Goal: Use online tool/utility: Utilize a website feature to perform a specific function

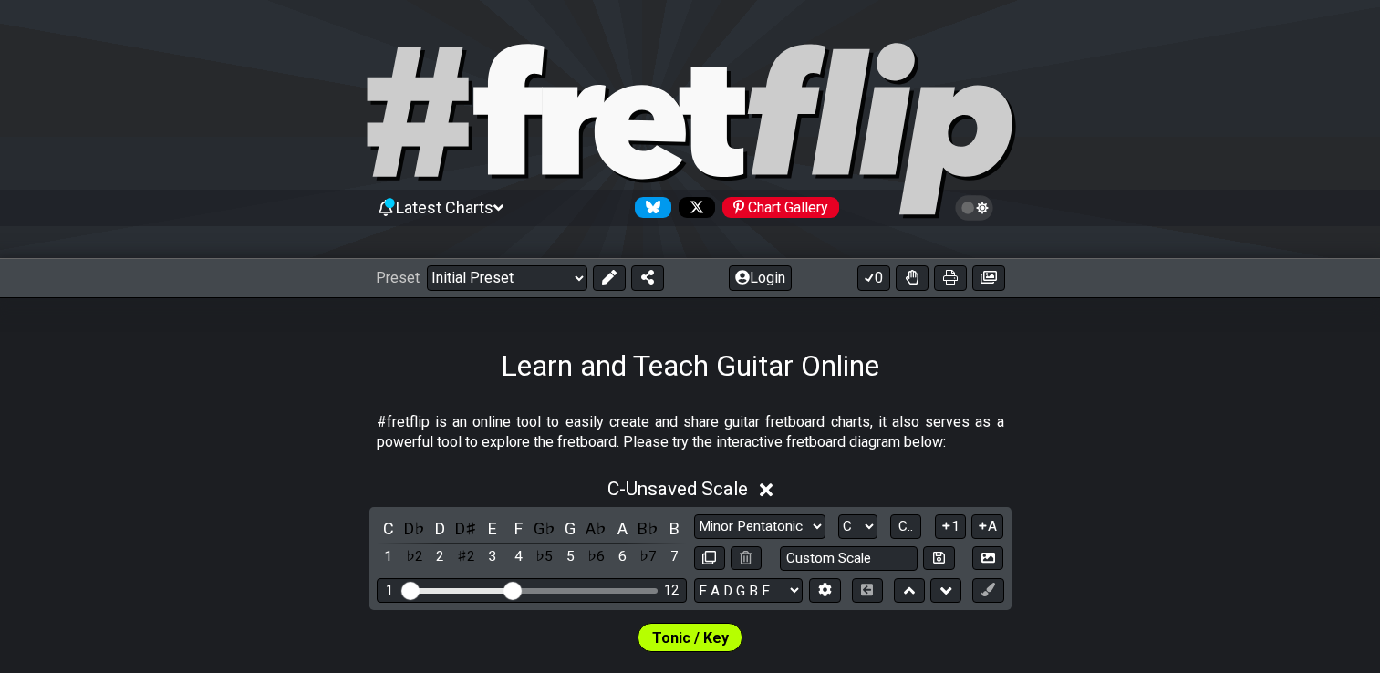
select select "Major / [PERSON_NAME]"
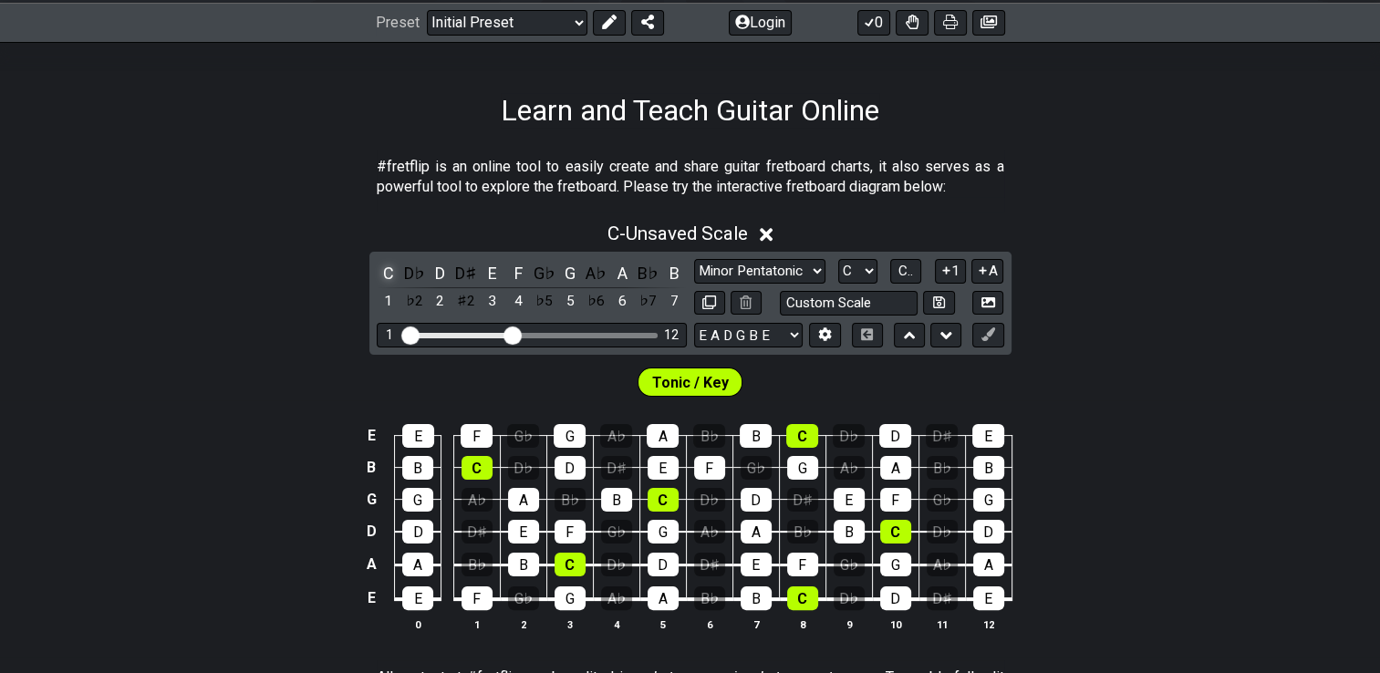
click at [388, 271] on div "C" at bounding box center [389, 273] width 24 height 25
click at [437, 275] on div "D" at bounding box center [441, 273] width 24 height 25
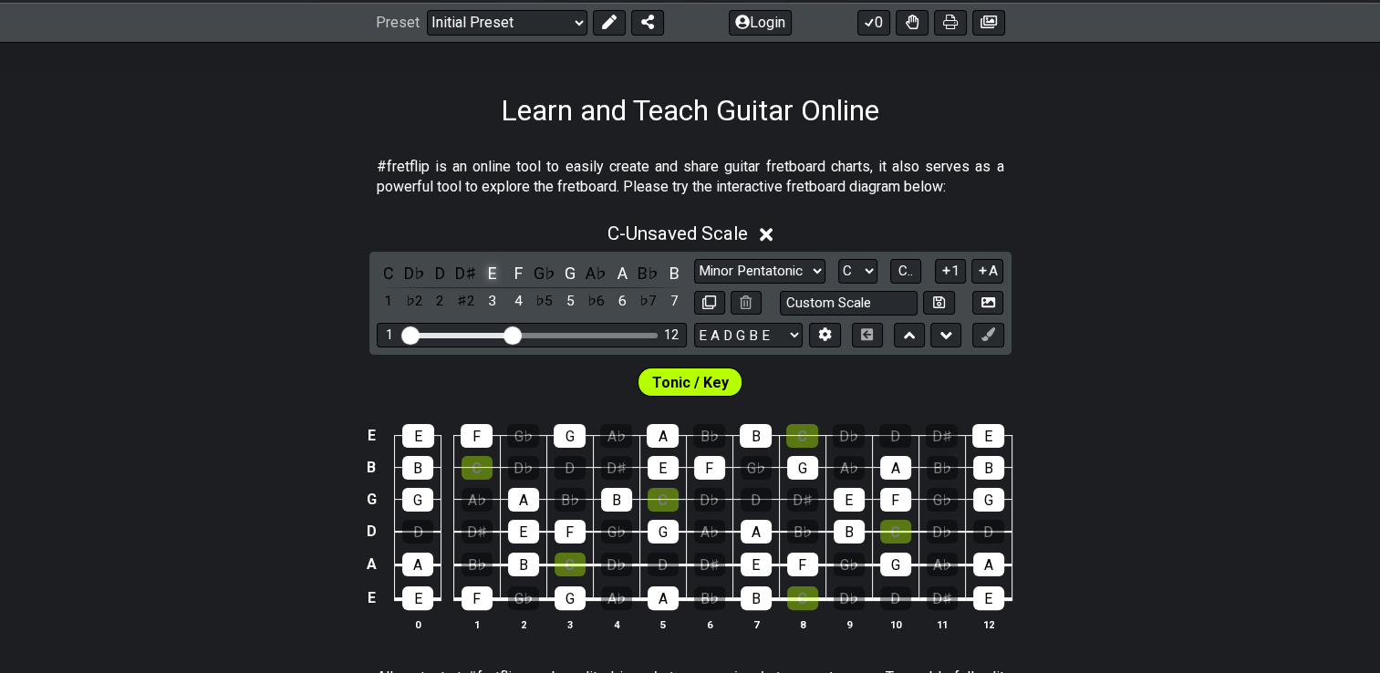
click at [497, 271] on div "E" at bounding box center [493, 273] width 24 height 25
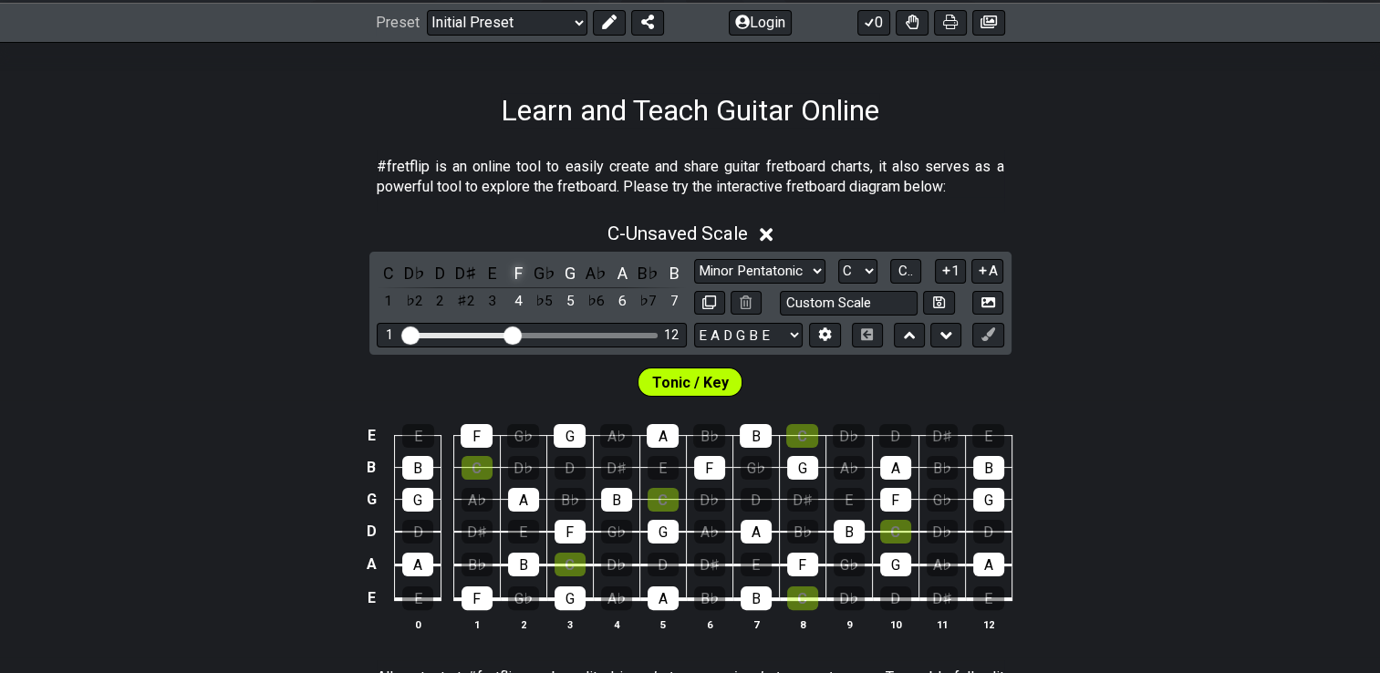
click at [524, 272] on div "F" at bounding box center [518, 273] width 24 height 25
click at [576, 279] on div "G" at bounding box center [570, 273] width 24 height 25
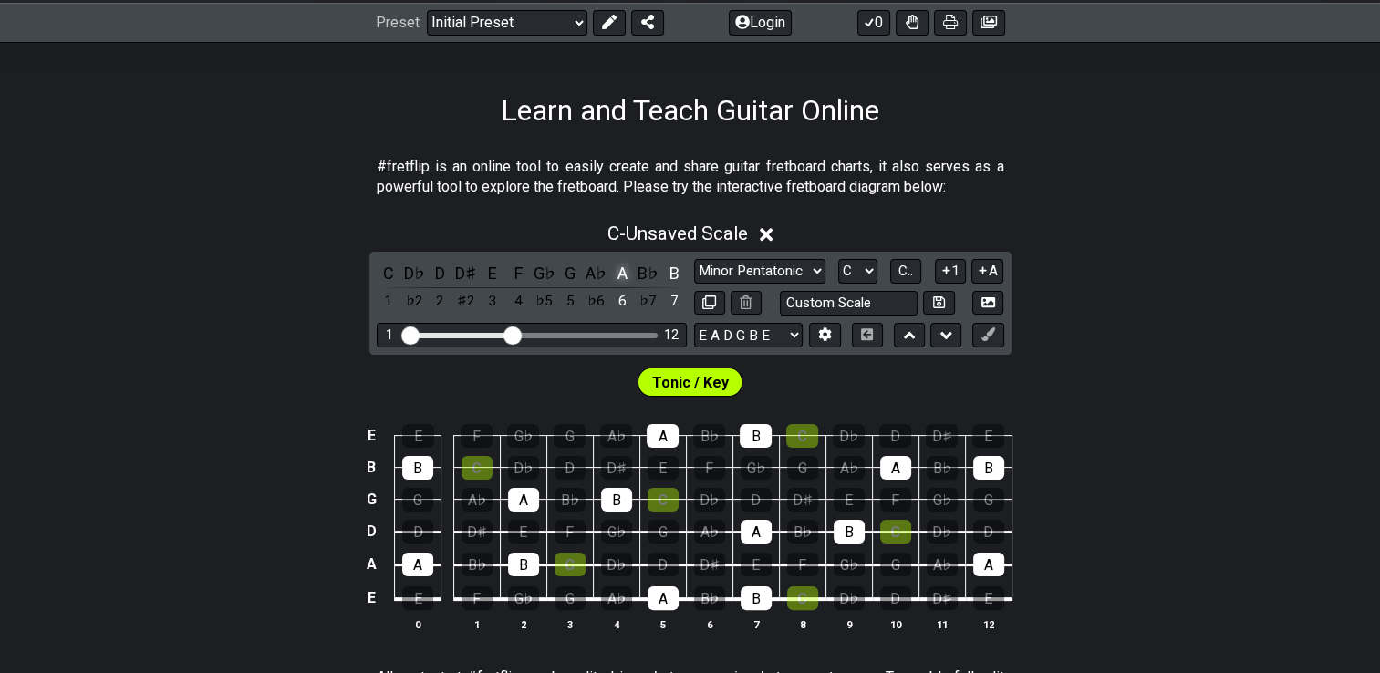
click at [626, 277] on div "A" at bounding box center [622, 273] width 24 height 25
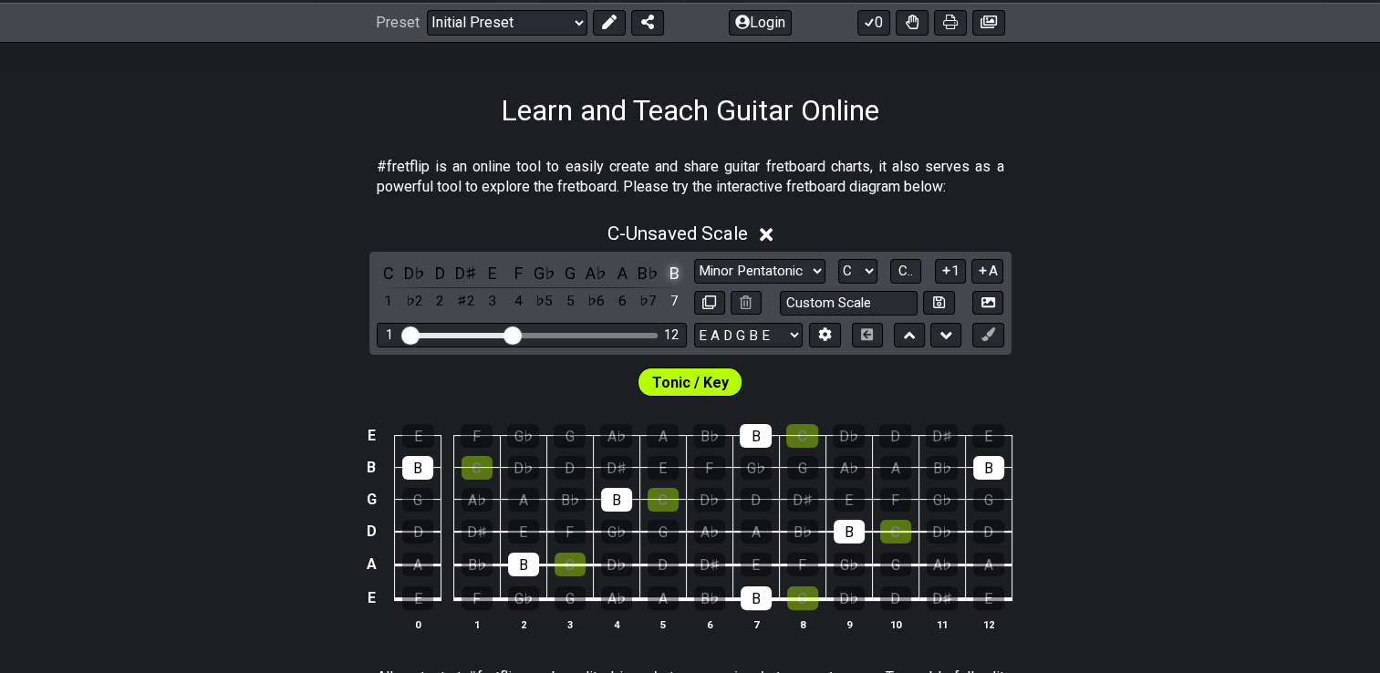
click at [680, 277] on div "B" at bounding box center [674, 273] width 24 height 25
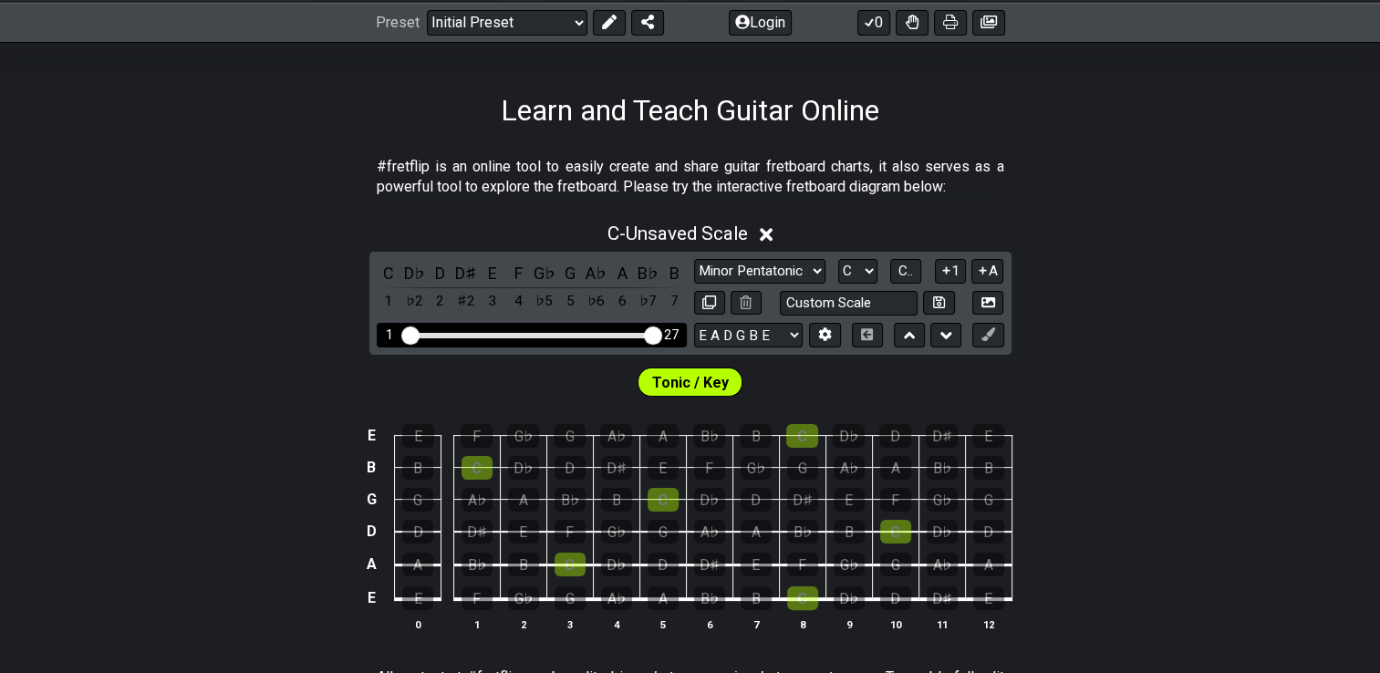
drag, startPoint x: 517, startPoint y: 334, endPoint x: 686, endPoint y: 337, distance: 168.8
click at [661, 334] on input "Visible fret range" at bounding box center [531, 334] width 259 height 0
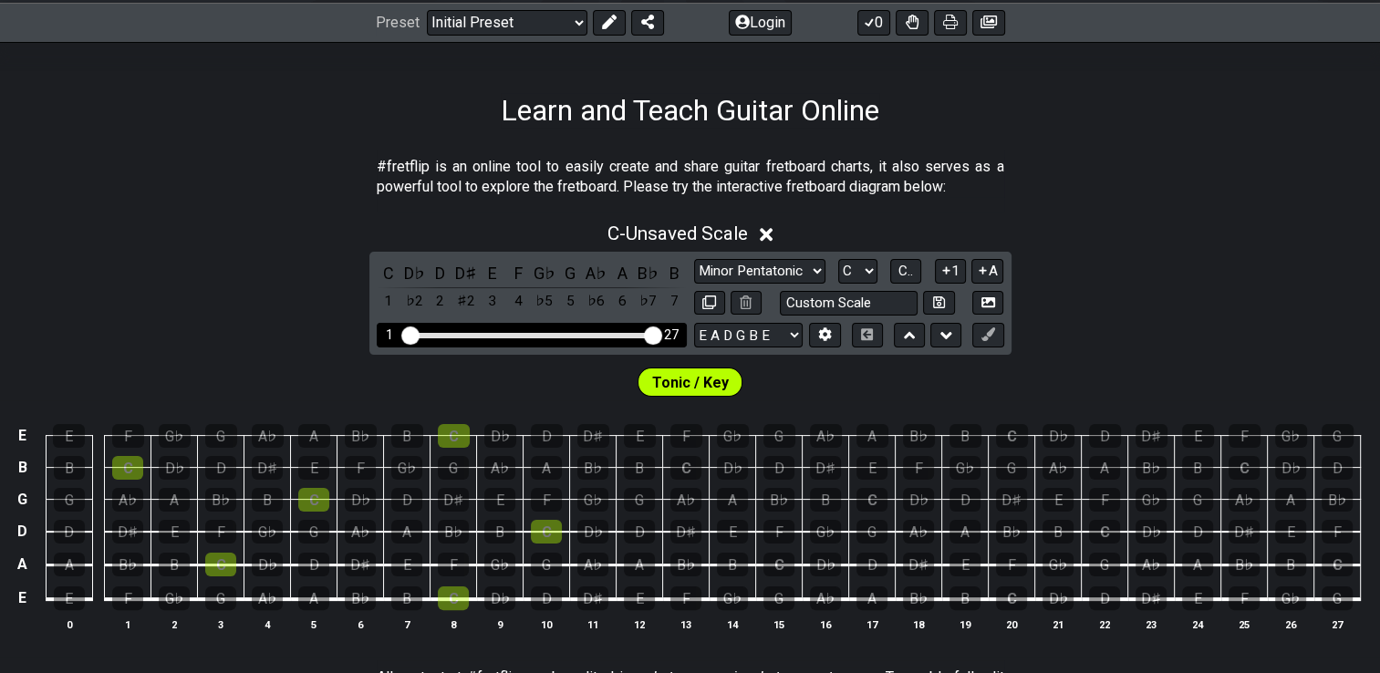
click at [546, 333] on div "Visible fret range" at bounding box center [531, 335] width 253 height 5
drag, startPoint x: 651, startPoint y: 334, endPoint x: 514, endPoint y: 337, distance: 137.8
click at [514, 334] on input "Visible fret range" at bounding box center [531, 334] width 259 height 0
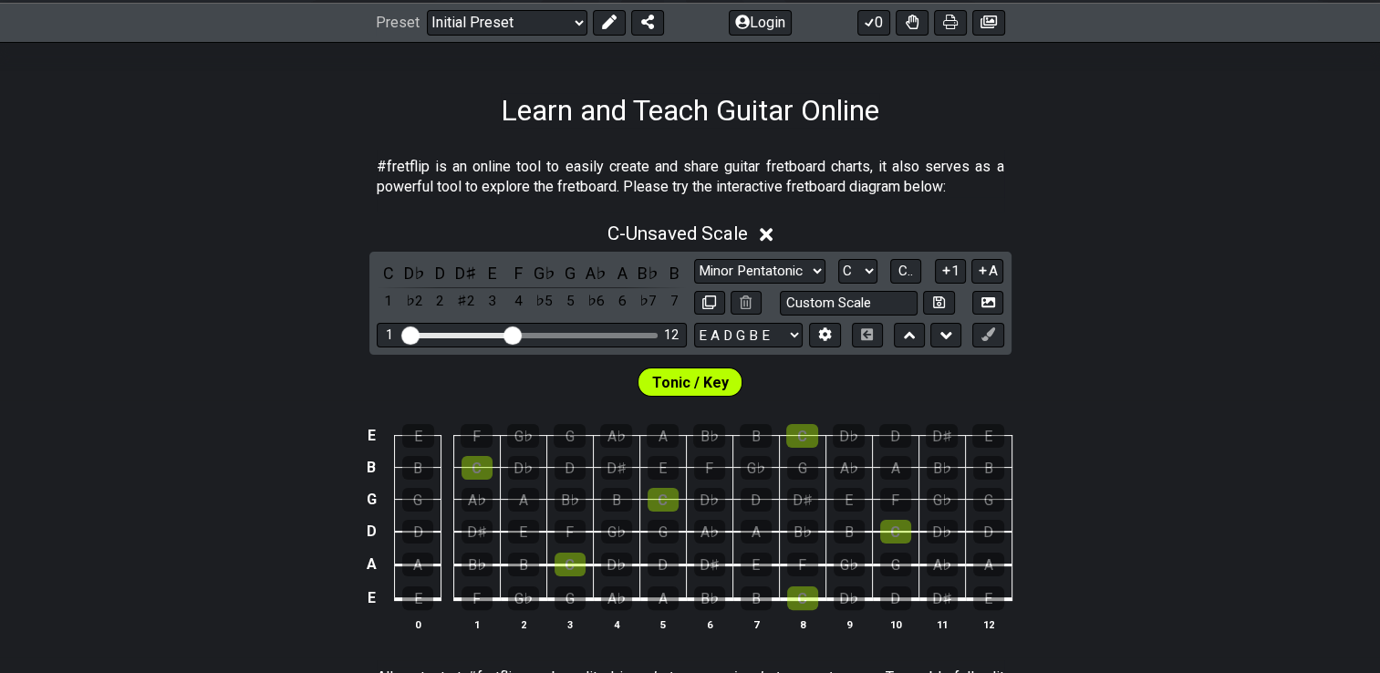
click at [187, 355] on div "Tonic / Key" at bounding box center [690, 378] width 1380 height 46
click at [383, 272] on div "C" at bounding box center [389, 273] width 24 height 25
click at [442, 275] on div "D" at bounding box center [441, 273] width 24 height 25
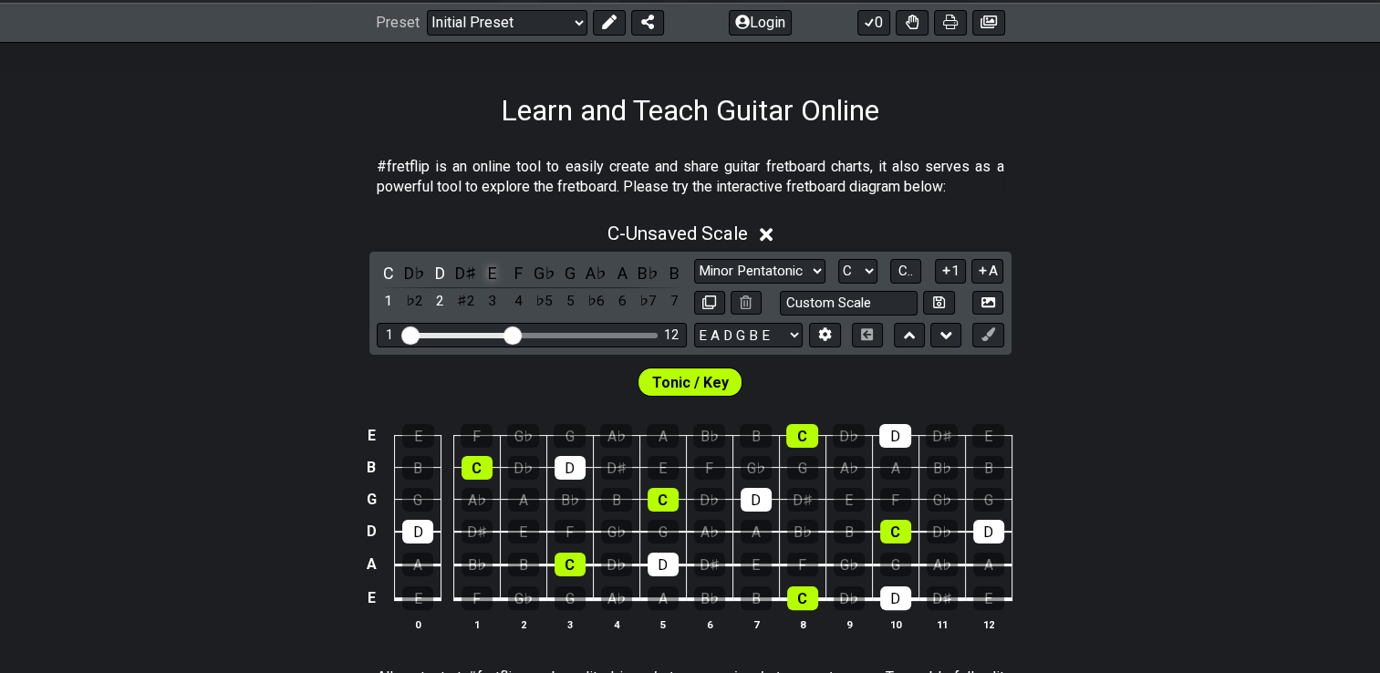
click at [485, 271] on div "E" at bounding box center [493, 273] width 24 height 25
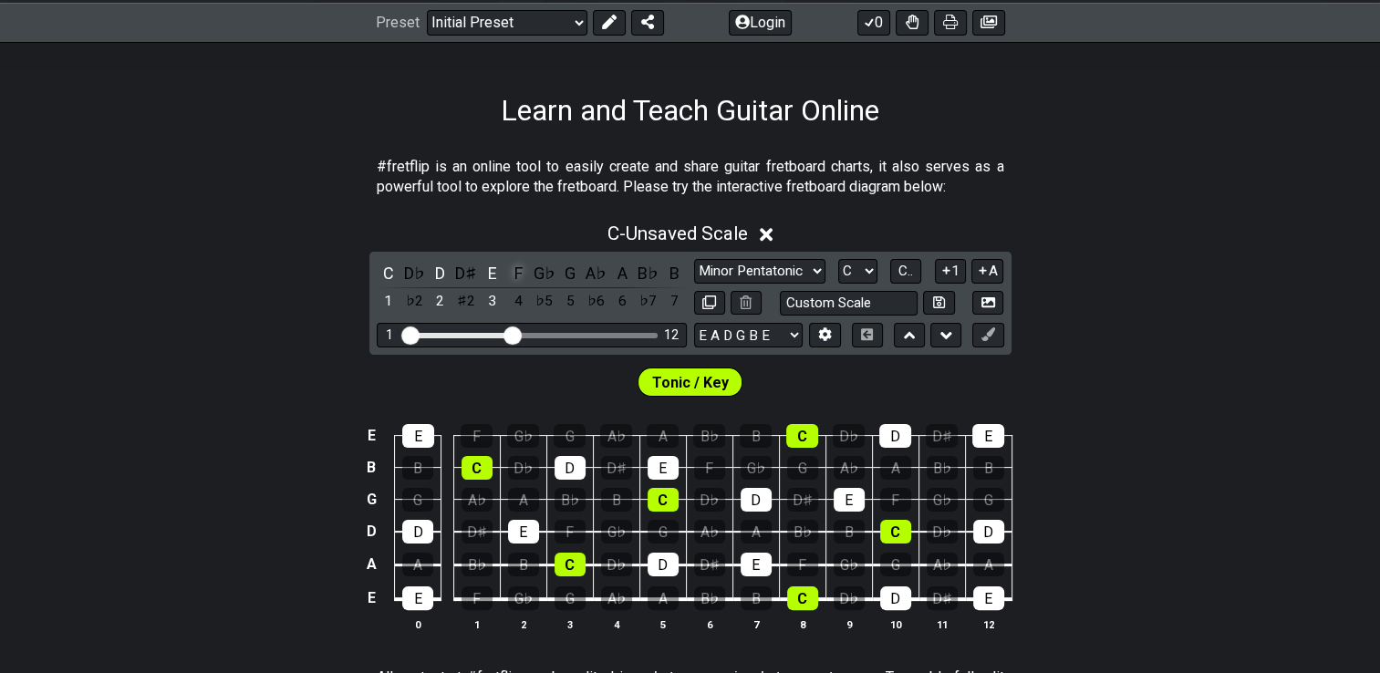
click at [521, 269] on div "F" at bounding box center [518, 273] width 24 height 25
click at [575, 269] on div "G" at bounding box center [570, 273] width 24 height 25
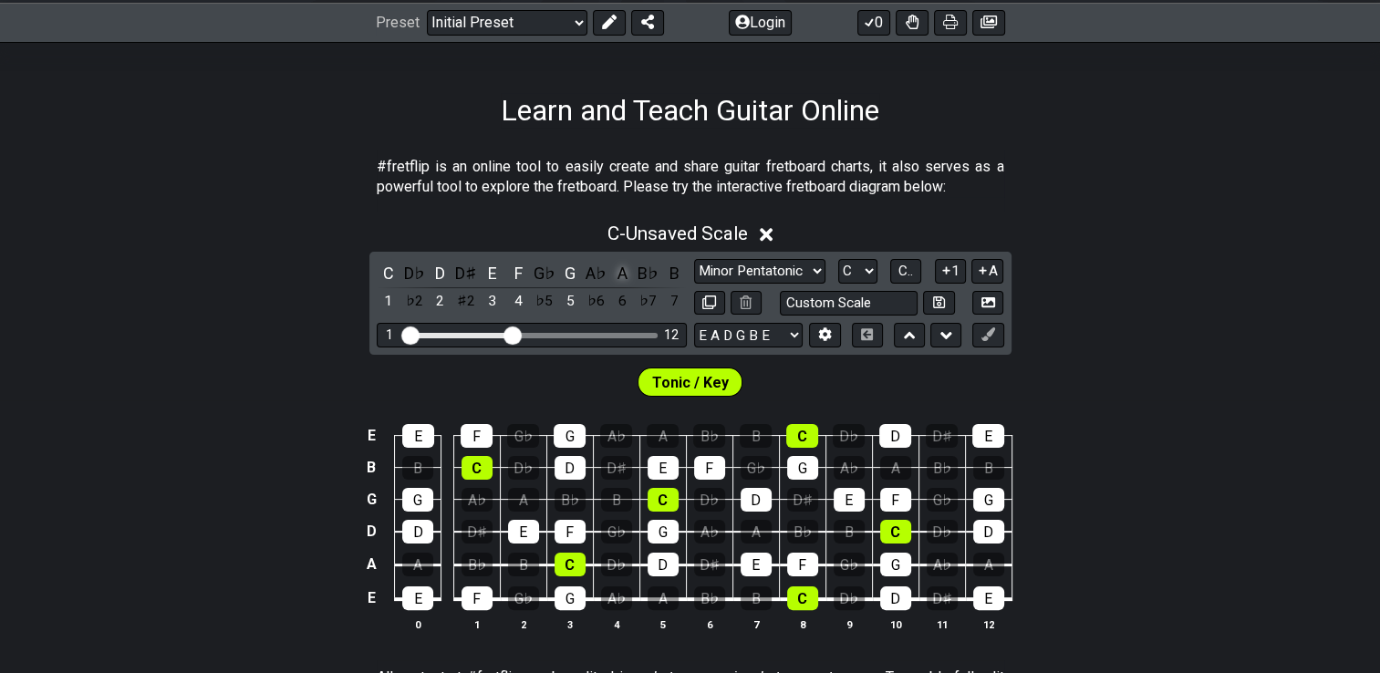
click at [625, 275] on div "A" at bounding box center [622, 273] width 24 height 25
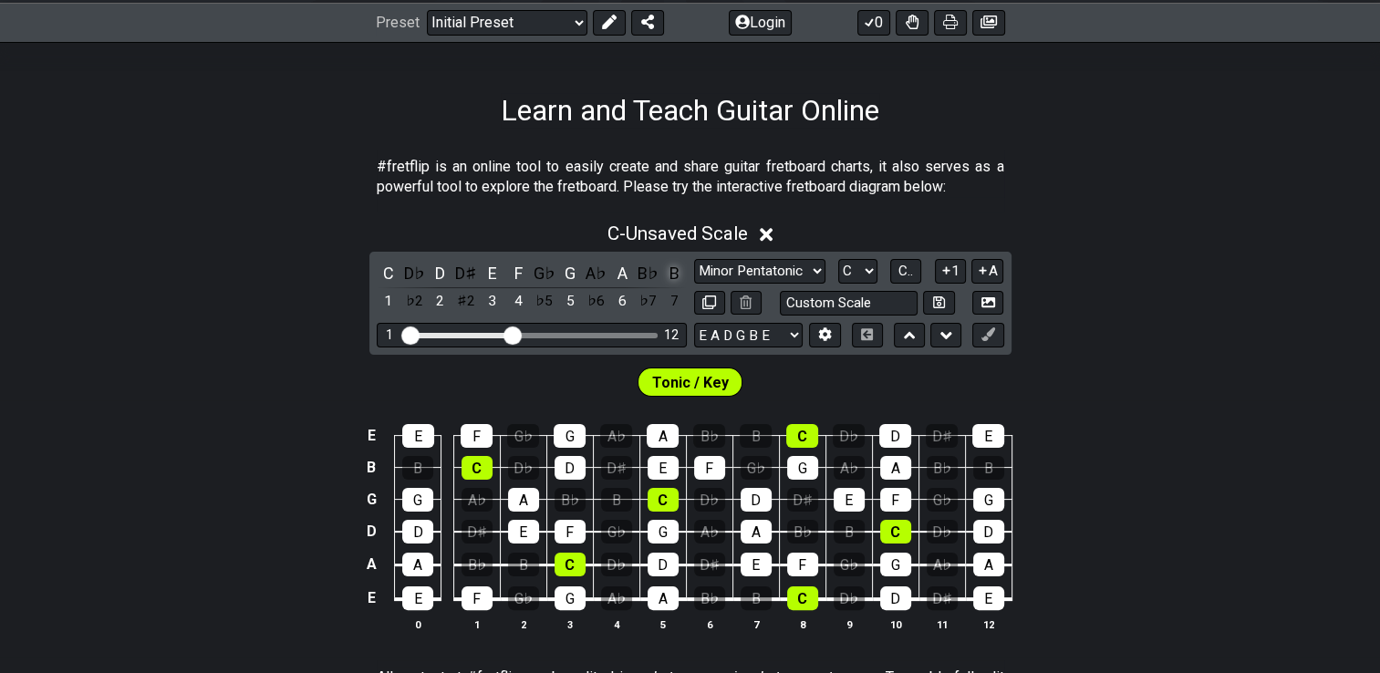
click at [675, 274] on div "B" at bounding box center [674, 273] width 24 height 25
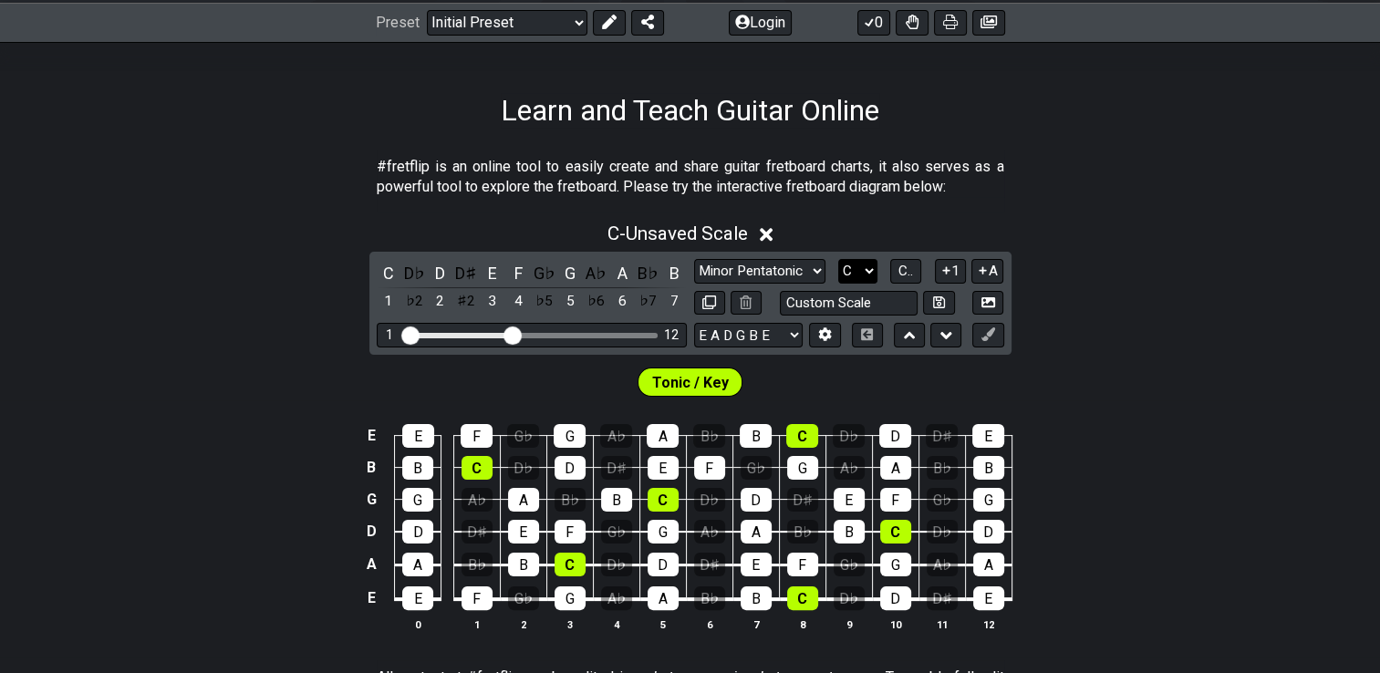
click at [873, 275] on select "A♭ A A♯ B♭ B C C♯ D♭ D D♯ E♭ E F F♯ G♭ G G♯" at bounding box center [857, 271] width 39 height 25
click at [916, 268] on button "C.." at bounding box center [905, 271] width 31 height 25
click at [916, 268] on span "1..7" at bounding box center [906, 271] width 22 height 16
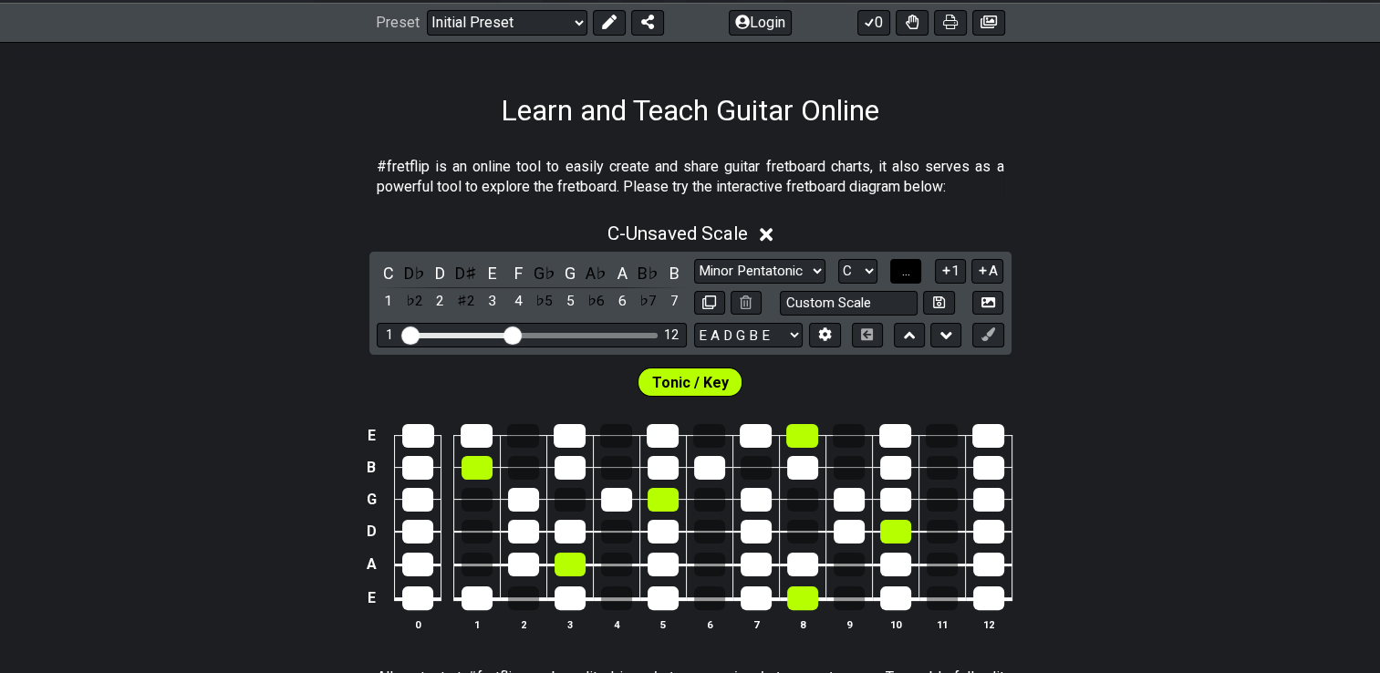
click at [916, 268] on button "..." at bounding box center [905, 271] width 31 height 25
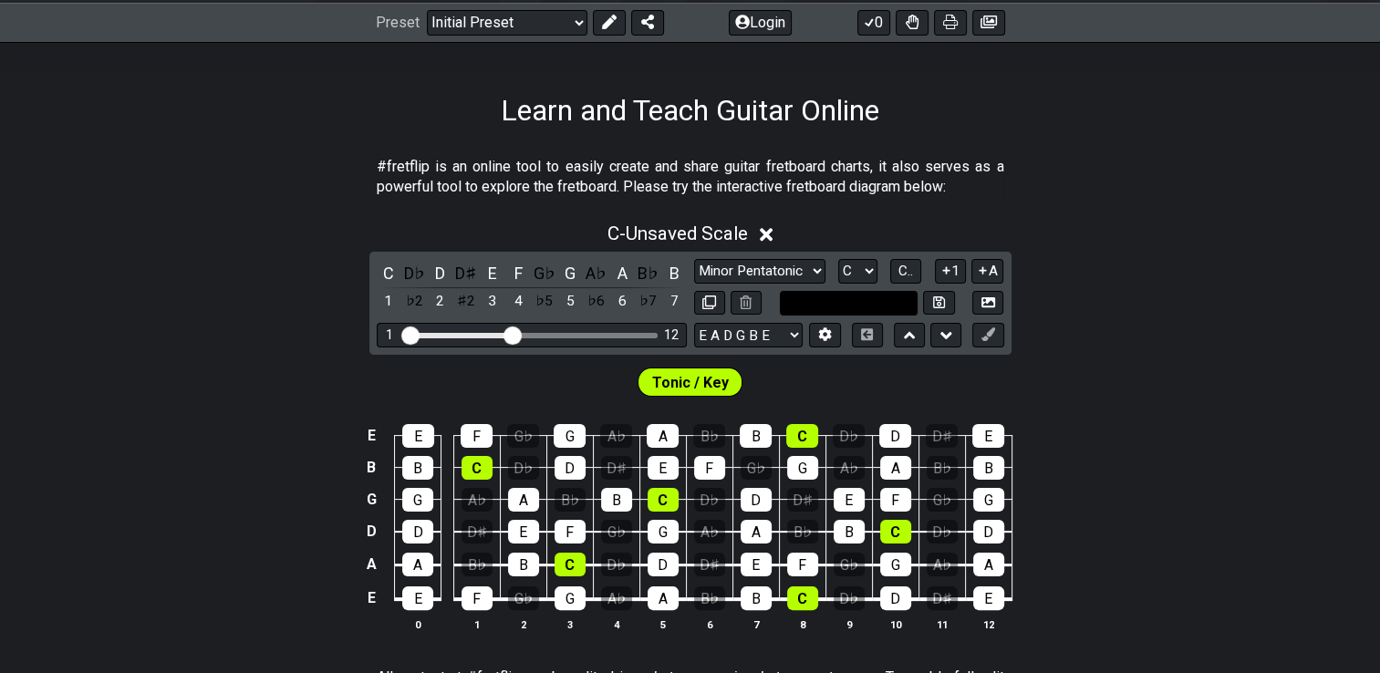
click at [898, 303] on input "text" at bounding box center [849, 303] width 139 height 25
type input "Custom Scale"
click at [1095, 335] on div "C - Unsaved Scale C D♭ D D♯ E F G♭ G A♭ A B♭ B 1 ♭2 2 ♯2 3 4 ♭5 5 ♭6 6 ♭7 7 Min…" at bounding box center [690, 434] width 1380 height 445
click at [788, 327] on select "E A D G B E E A D G B E E A D G B E B E A D F♯ B A D G C E A D A D G B E E♭ A♭ …" at bounding box center [748, 335] width 109 height 25
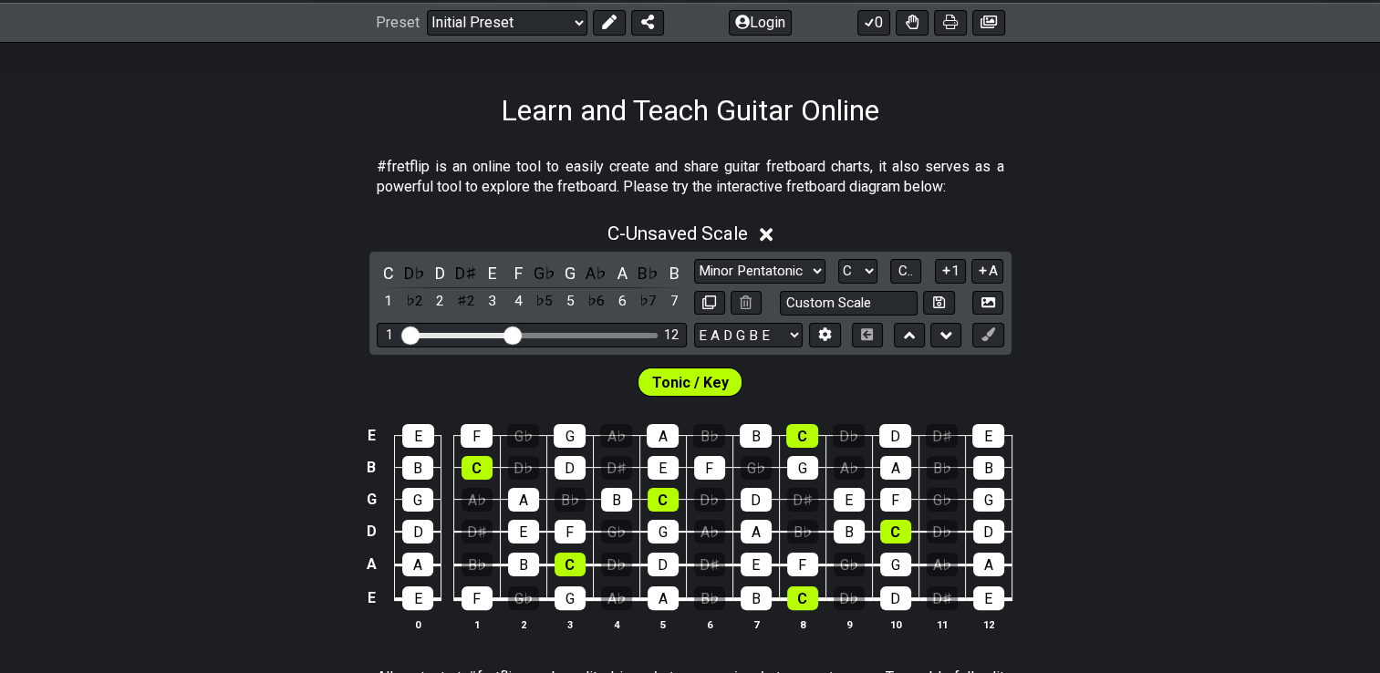
click at [1090, 259] on div "C - Unsaved Scale C D♭ D D♯ E F G♭ G A♭ A B♭ B 1 ♭2 2 ♯2 3 4 ♭5 5 ♭6 6 ♭7 7 Min…" at bounding box center [690, 434] width 1380 height 445
click at [832, 332] on button at bounding box center [824, 335] width 31 height 25
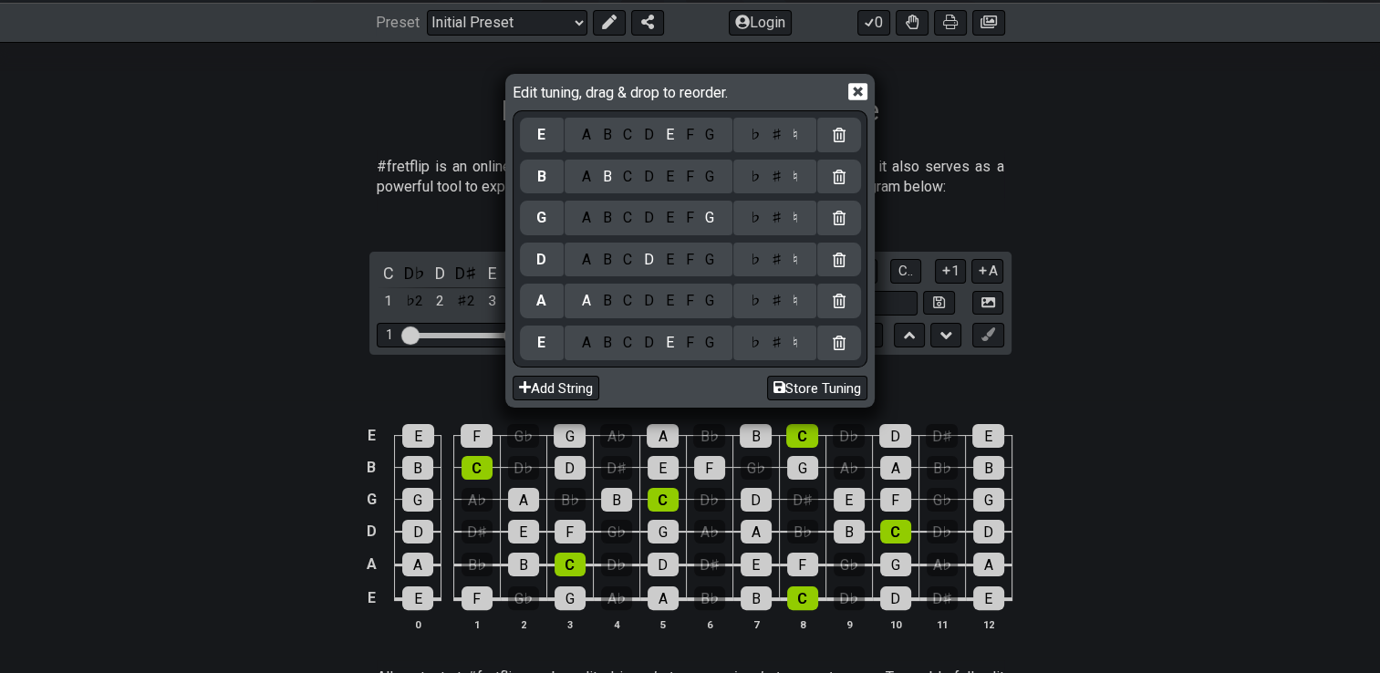
click at [1160, 227] on div "Edit tuning, drag & drop to reorder. E A B C D E F G ♭ ♯ ♮ B A B C D E F G ♭ ♯ …" at bounding box center [690, 336] width 1380 height 673
click at [858, 93] on icon at bounding box center [857, 91] width 19 height 19
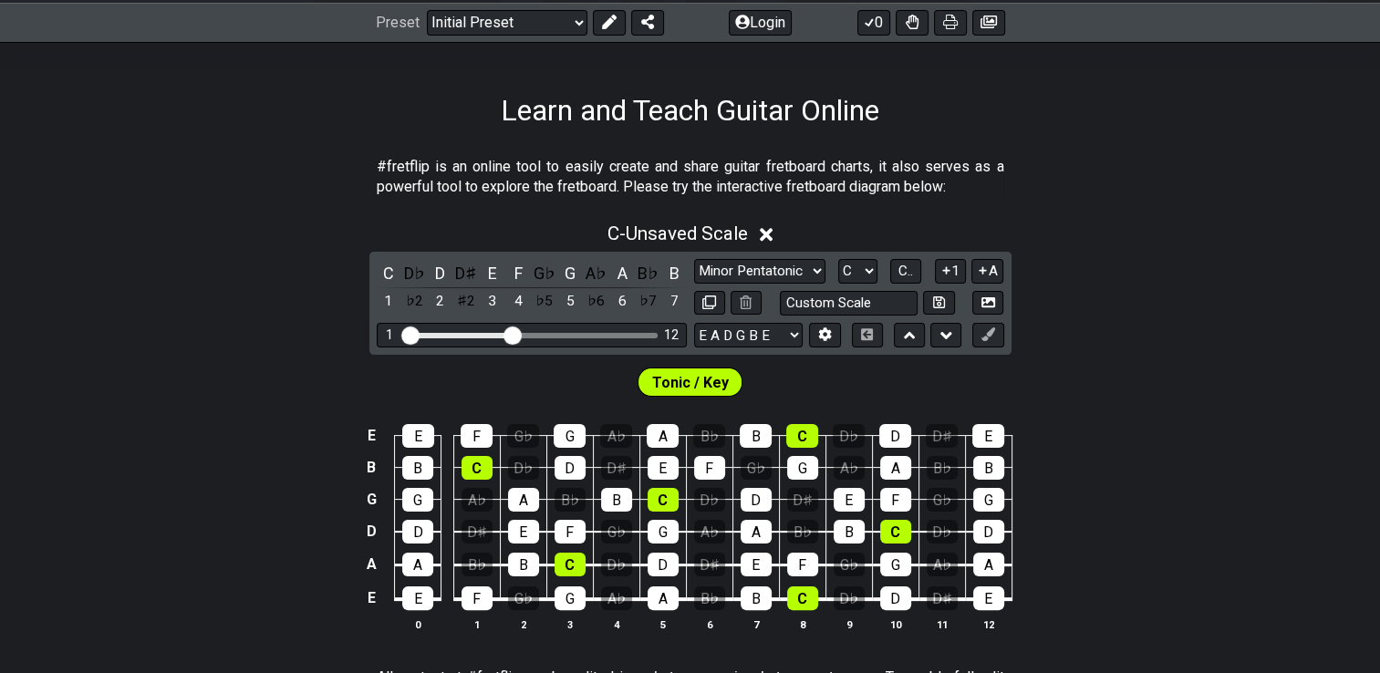
click at [673, 381] on span "Tonic / Key" at bounding box center [690, 382] width 77 height 26
click at [673, 304] on div "7" at bounding box center [674, 301] width 24 height 25
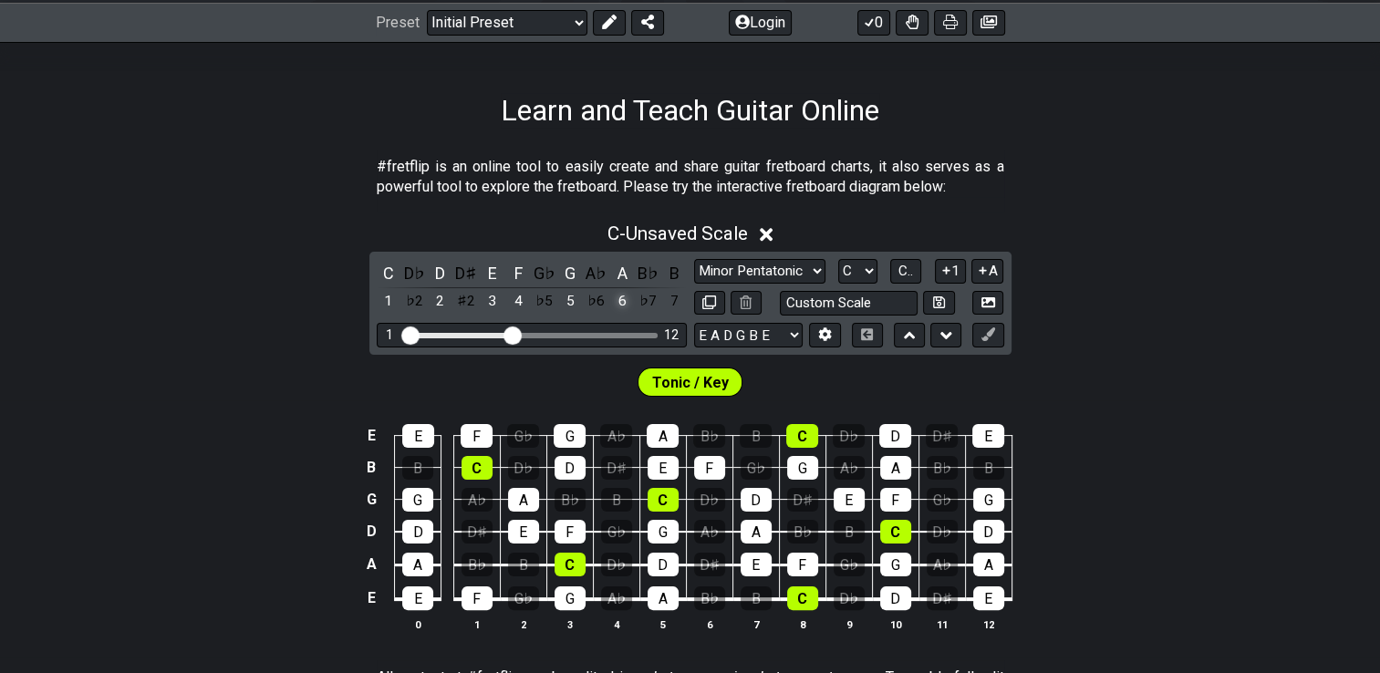
click at [624, 303] on div "6" at bounding box center [622, 301] width 24 height 25
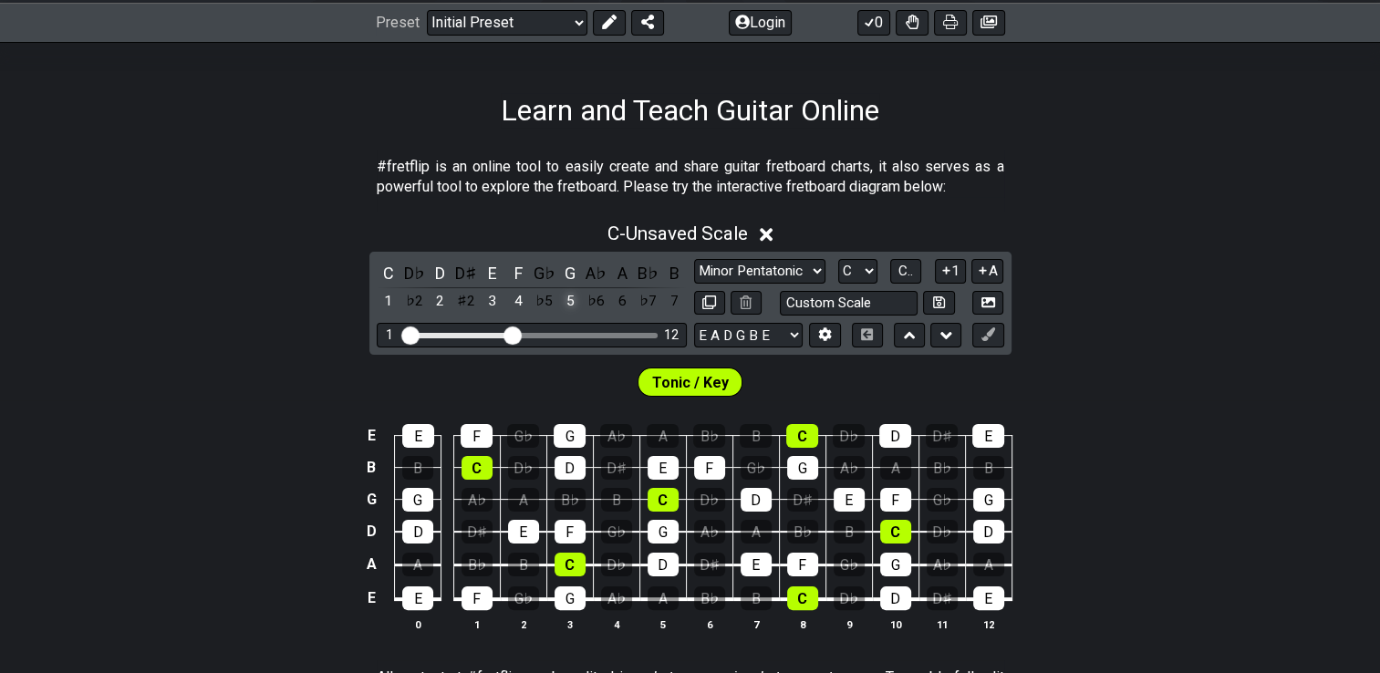
click at [567, 300] on div "5" at bounding box center [570, 301] width 24 height 25
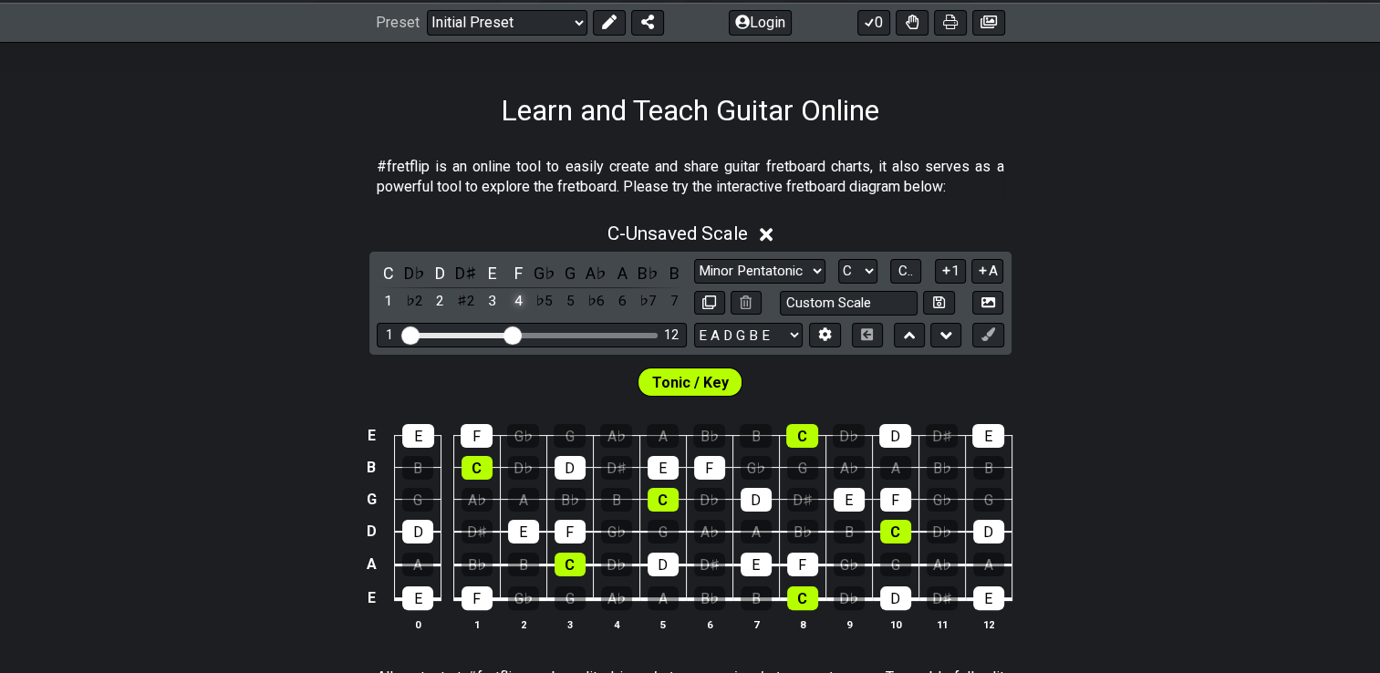
click at [517, 300] on div "4" at bounding box center [518, 301] width 24 height 25
click at [494, 302] on div "3" at bounding box center [493, 301] width 24 height 25
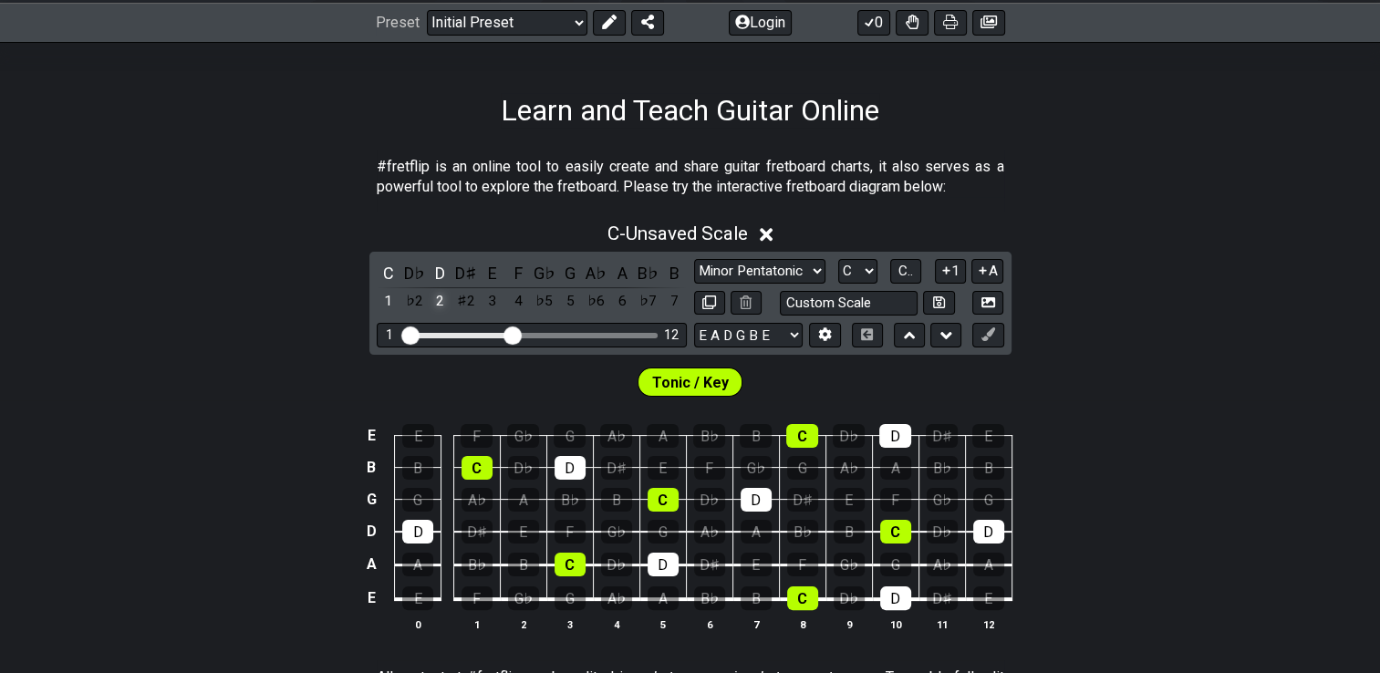
click at [440, 302] on div "2" at bounding box center [441, 301] width 24 height 25
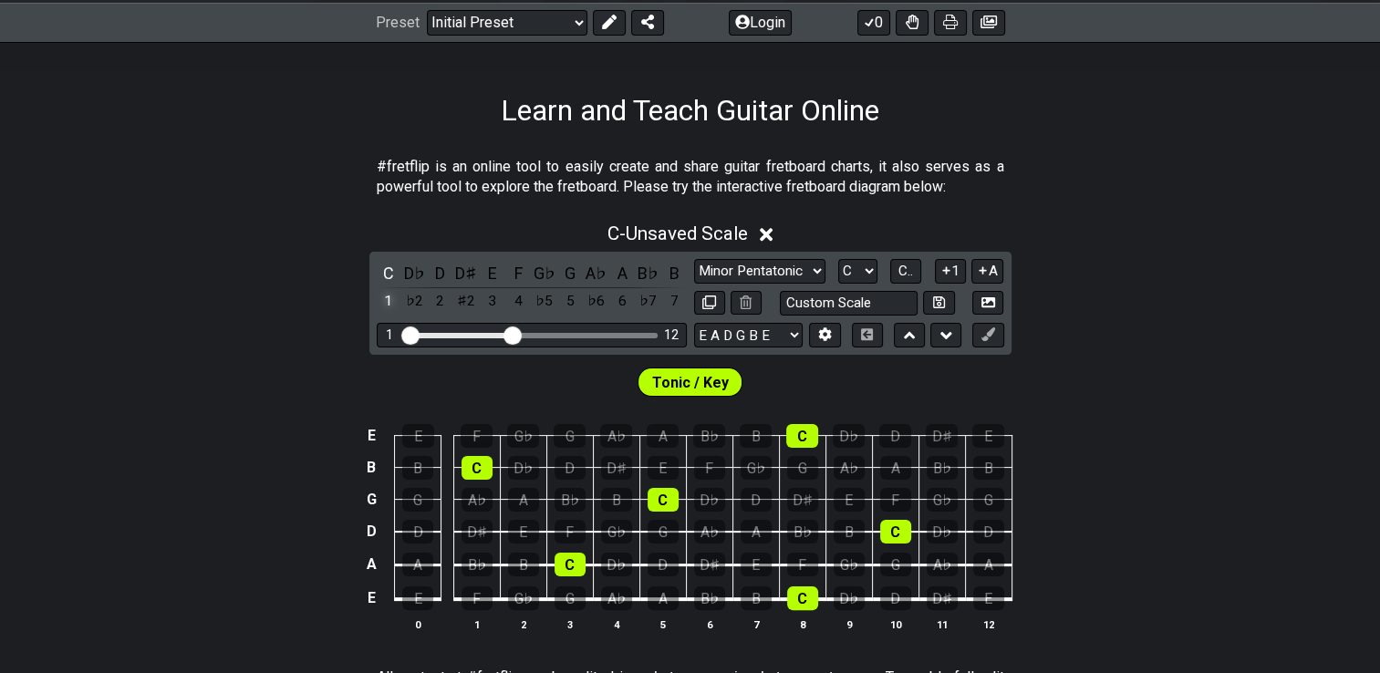
click at [387, 299] on div "1" at bounding box center [389, 301] width 24 height 25
click at [389, 268] on div "C" at bounding box center [389, 273] width 24 height 25
click at [431, 272] on div "D" at bounding box center [441, 273] width 24 height 25
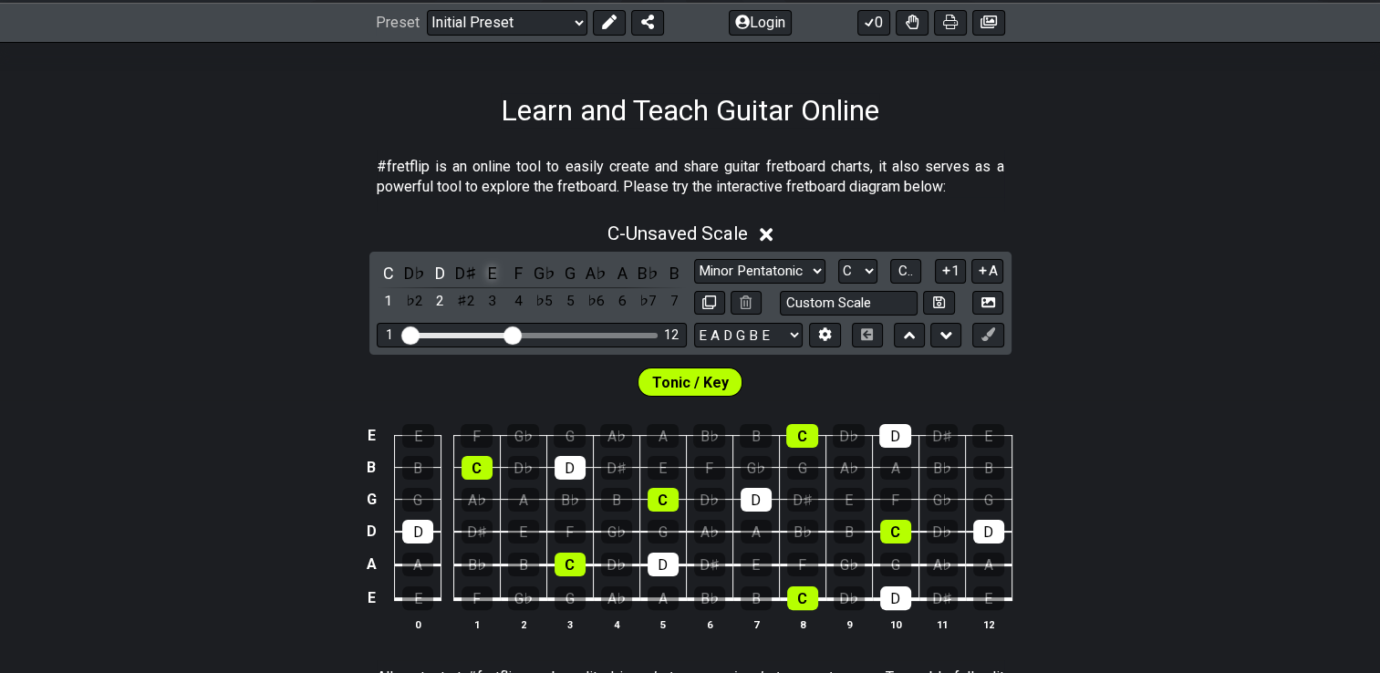
click at [493, 275] on div "E" at bounding box center [493, 273] width 24 height 25
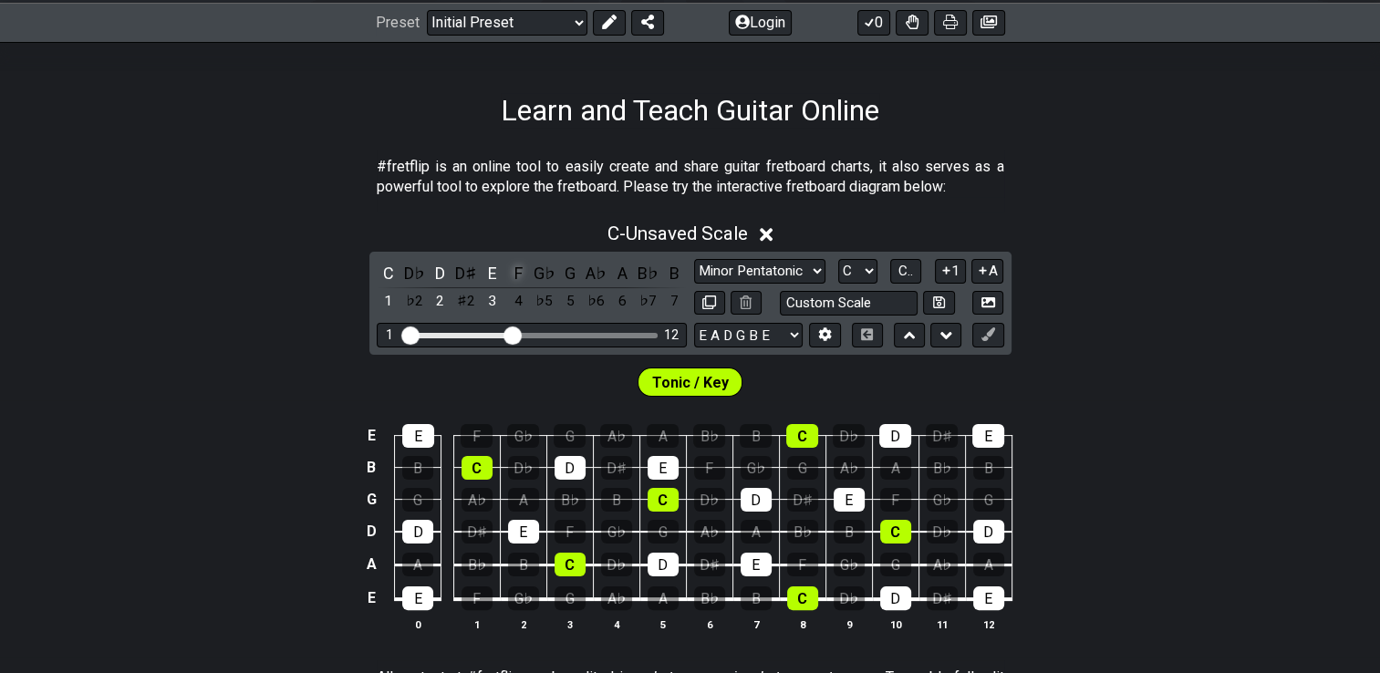
click at [517, 274] on div "F" at bounding box center [518, 273] width 24 height 25
click at [575, 276] on div "G" at bounding box center [570, 273] width 24 height 25
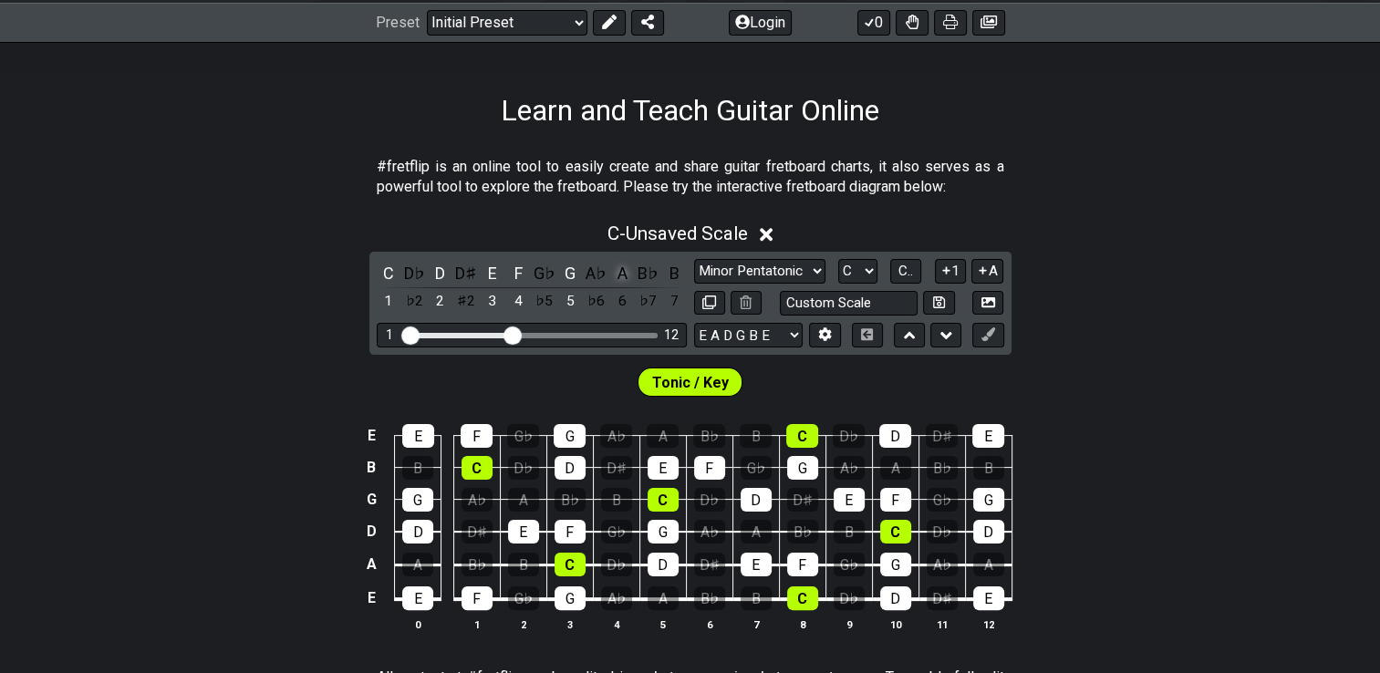
click at [624, 274] on div "A" at bounding box center [622, 273] width 24 height 25
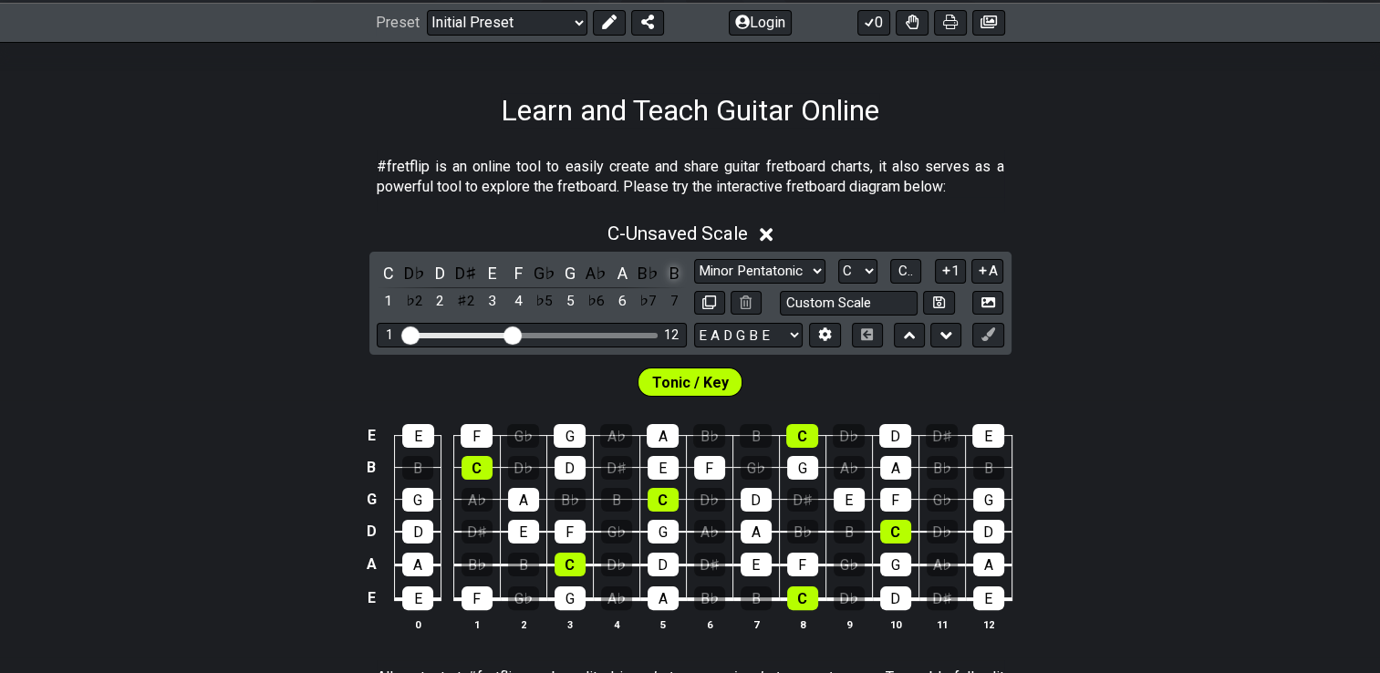
click at [677, 275] on div "B" at bounding box center [674, 273] width 24 height 25
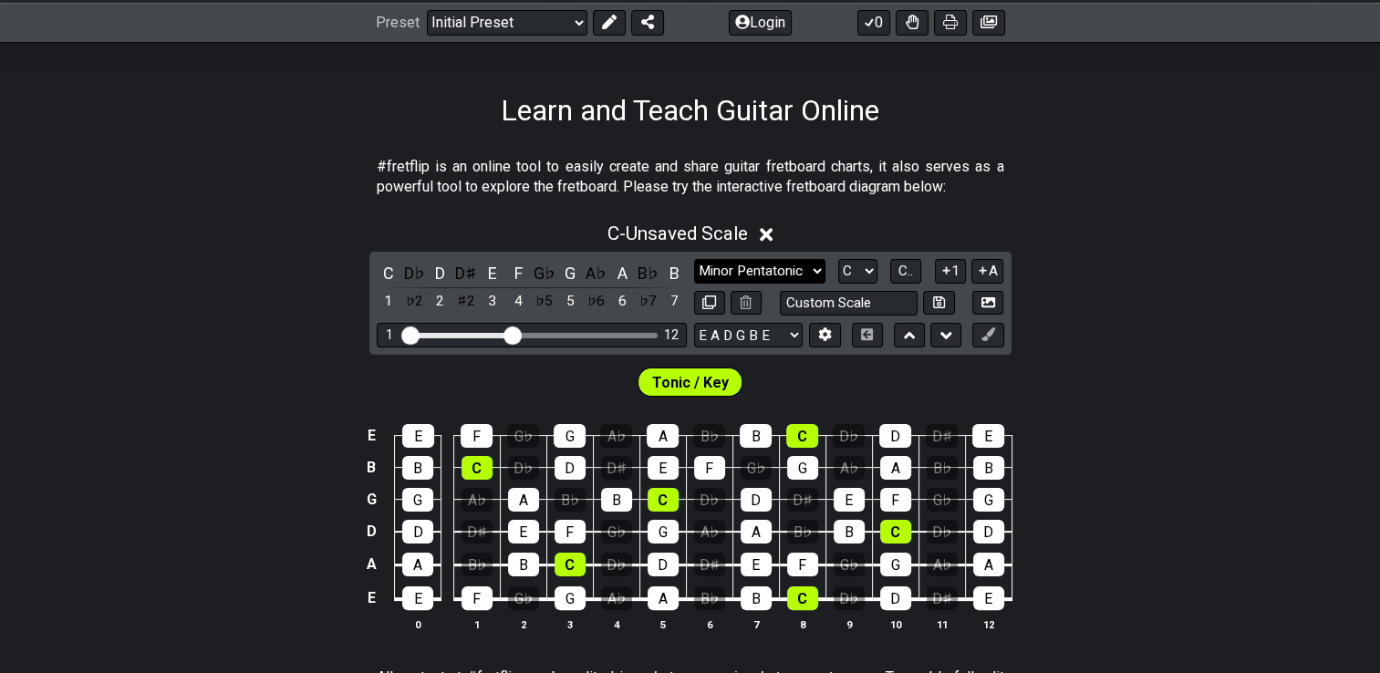
click at [791, 265] on select "Minor Pentatonic Click to edit Minor Pentatonic Major Pentatonic Minor Blues Ma…" at bounding box center [759, 271] width 131 height 25
click at [1220, 408] on div "E E F G♭ G A♭ A B♭ B C D♭ D D♯ E B B C D♭ D D♯ E F G♭ G A♭ A B♭ B G G A♭ A B♭ B…" at bounding box center [690, 528] width 1380 height 256
click at [418, 438] on div "E" at bounding box center [418, 436] width 32 height 24
click at [418, 462] on div "B" at bounding box center [417, 468] width 31 height 24
click at [419, 491] on div "G" at bounding box center [417, 500] width 31 height 24
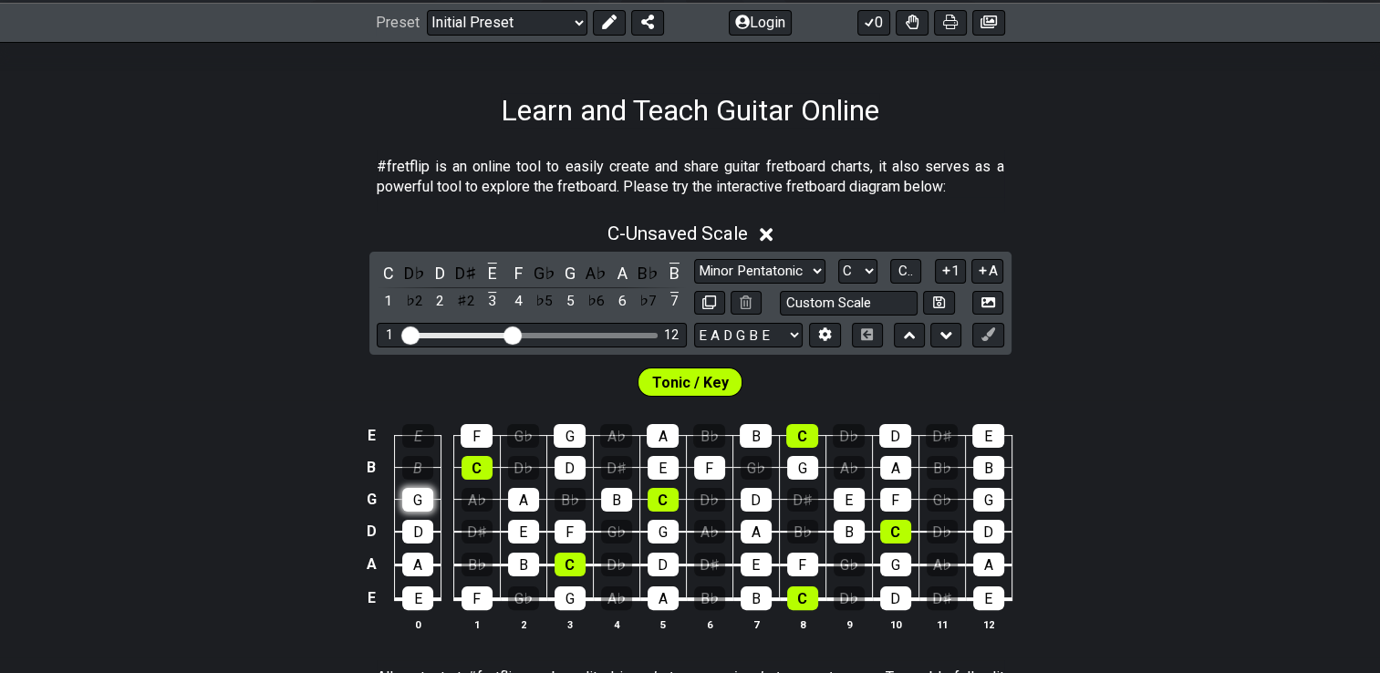
click at [423, 501] on div "G" at bounding box center [417, 500] width 31 height 24
click at [430, 465] on div "B" at bounding box center [417, 468] width 31 height 24
click at [421, 433] on div "E" at bounding box center [418, 436] width 32 height 24
click at [493, 429] on td "F" at bounding box center [476, 420] width 47 height 32
click at [472, 437] on div "F" at bounding box center [477, 436] width 32 height 24
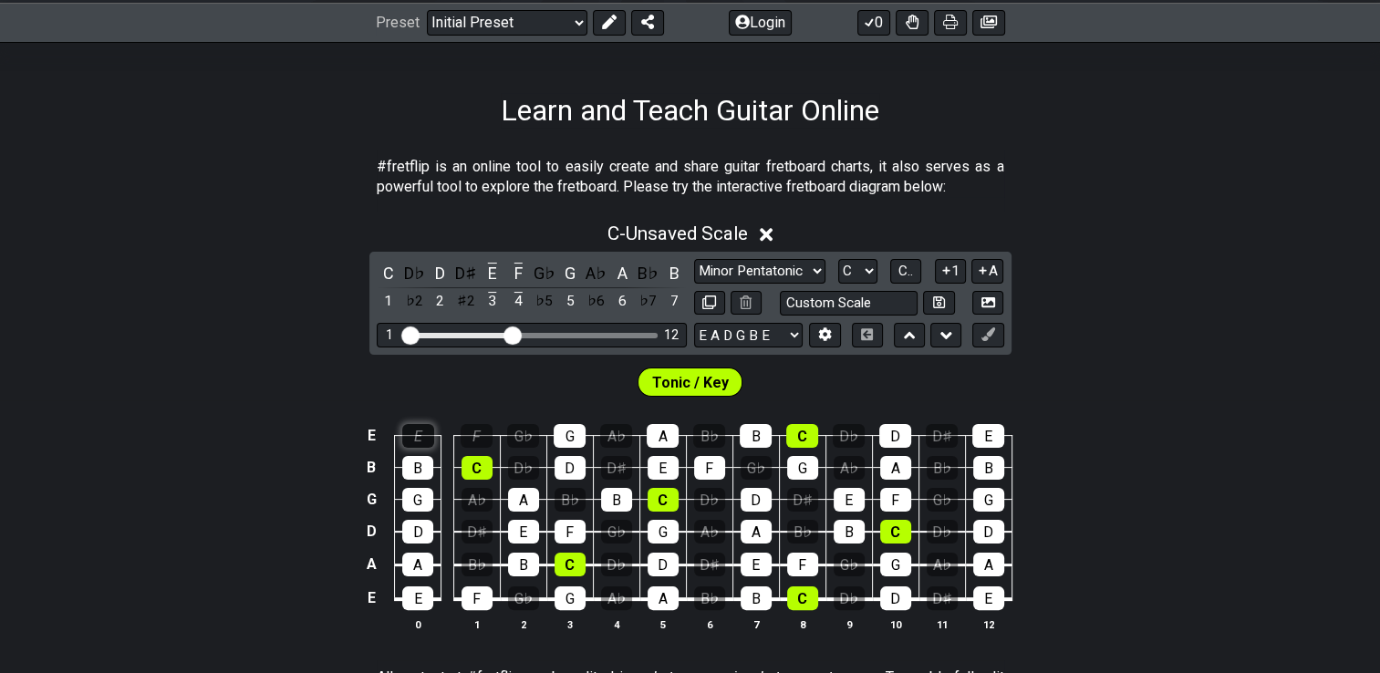
click at [412, 440] on div "E" at bounding box center [418, 436] width 32 height 24
drag, startPoint x: 419, startPoint y: 469, endPoint x: 419, endPoint y: 504, distance: 35.6
click at [419, 504] on tbody "E E F G♭ G A♭ A B♭ B C D♭ D D♯ E B B C D♭ D D♯ E F G♭ G A♭ A B♭ B G G A♭ A B♭ B…" at bounding box center [685, 511] width 651 height 214
click at [419, 504] on div "G" at bounding box center [417, 500] width 31 height 24
click at [419, 529] on div "D" at bounding box center [417, 532] width 31 height 24
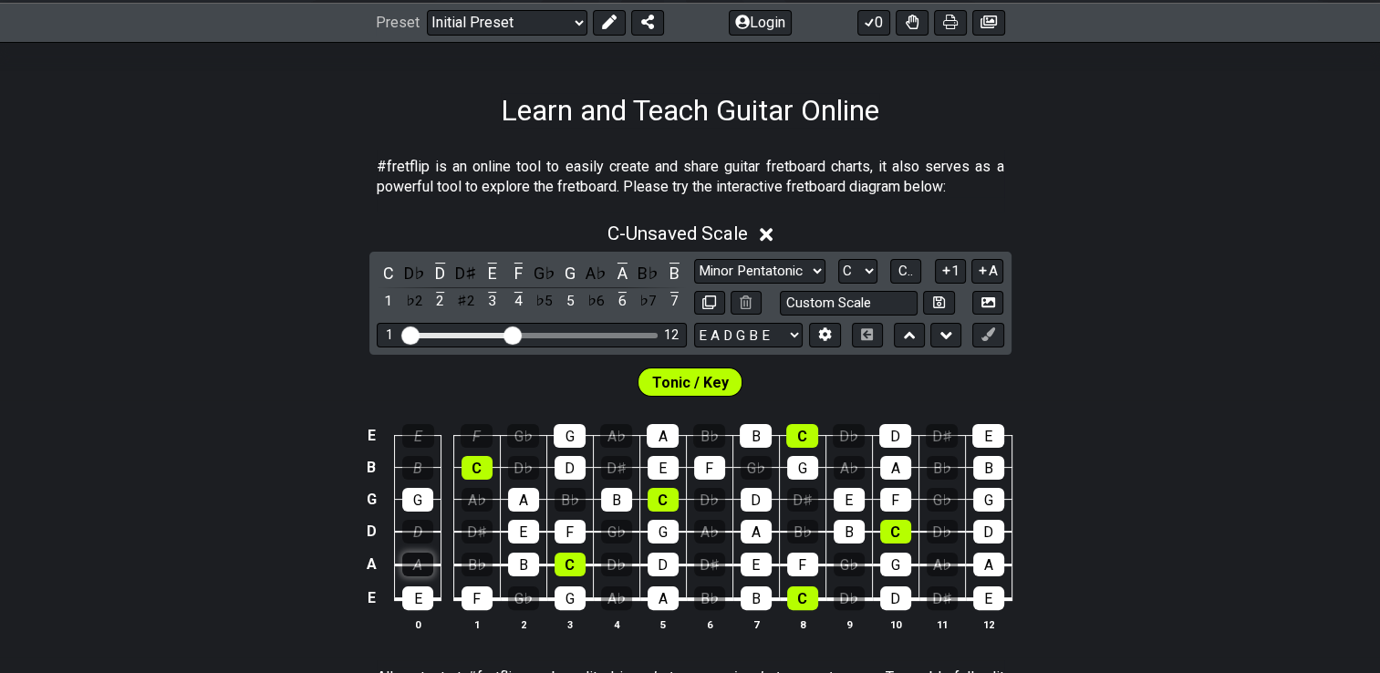
click at [420, 561] on div "A" at bounding box center [417, 565] width 31 height 24
click at [420, 593] on div "E" at bounding box center [417, 599] width 31 height 24
click at [423, 501] on div "G" at bounding box center [417, 500] width 31 height 24
click at [481, 462] on div "C" at bounding box center [477, 468] width 31 height 24
click at [475, 474] on div "C" at bounding box center [477, 468] width 31 height 24
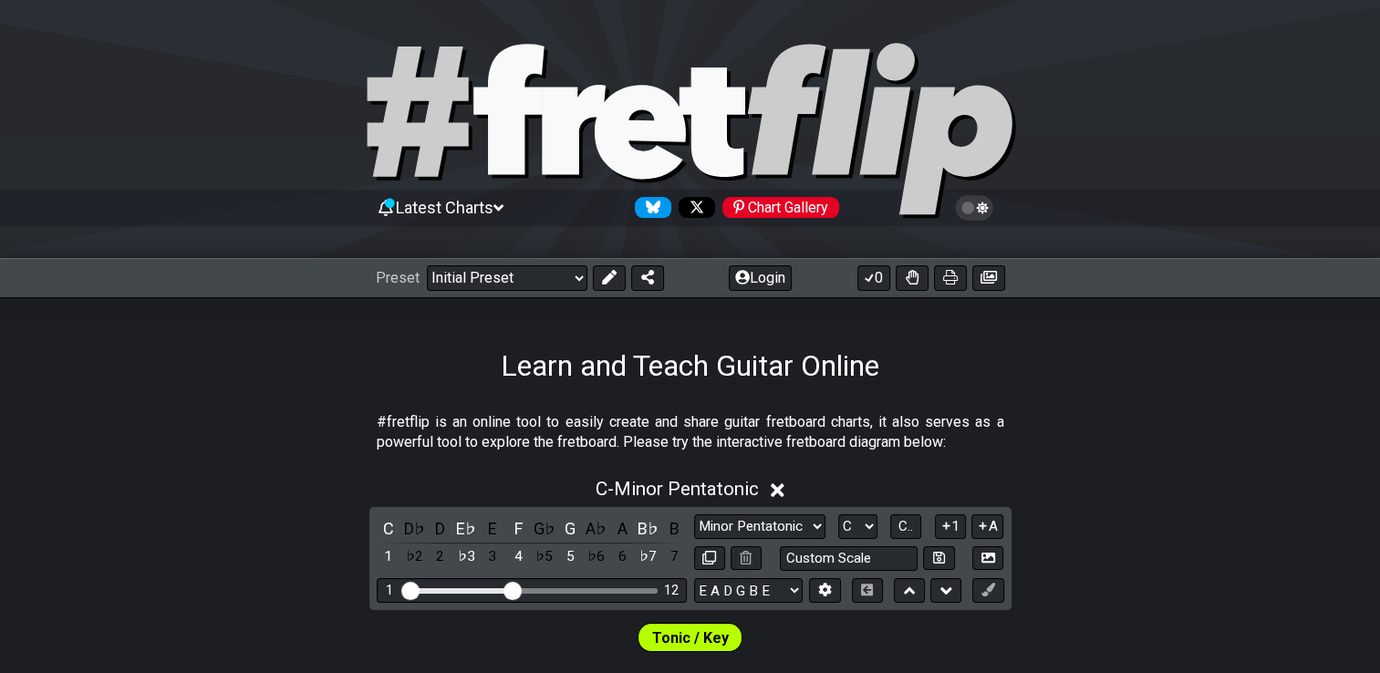
click at [29, 412] on section "#fretflip is an online tool to easily create and share guitar fretboard charts,…" at bounding box center [690, 436] width 1380 height 63
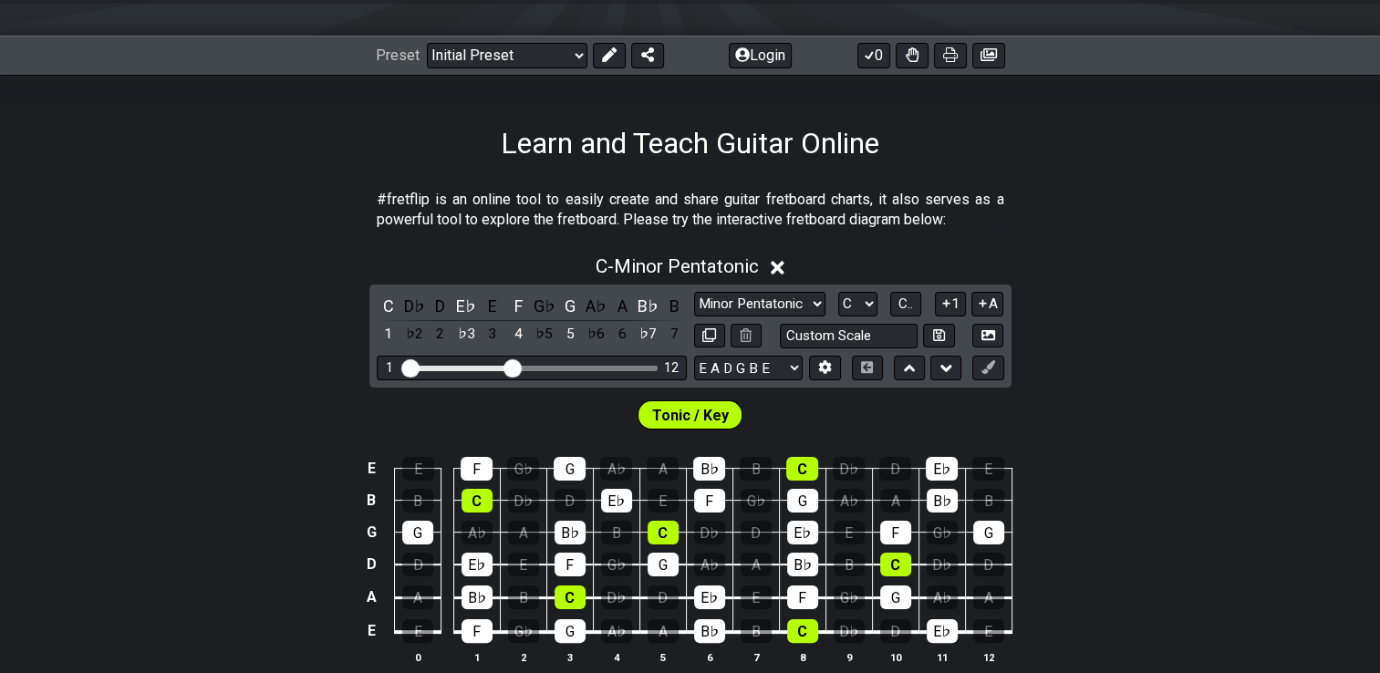
scroll to position [328, 0]
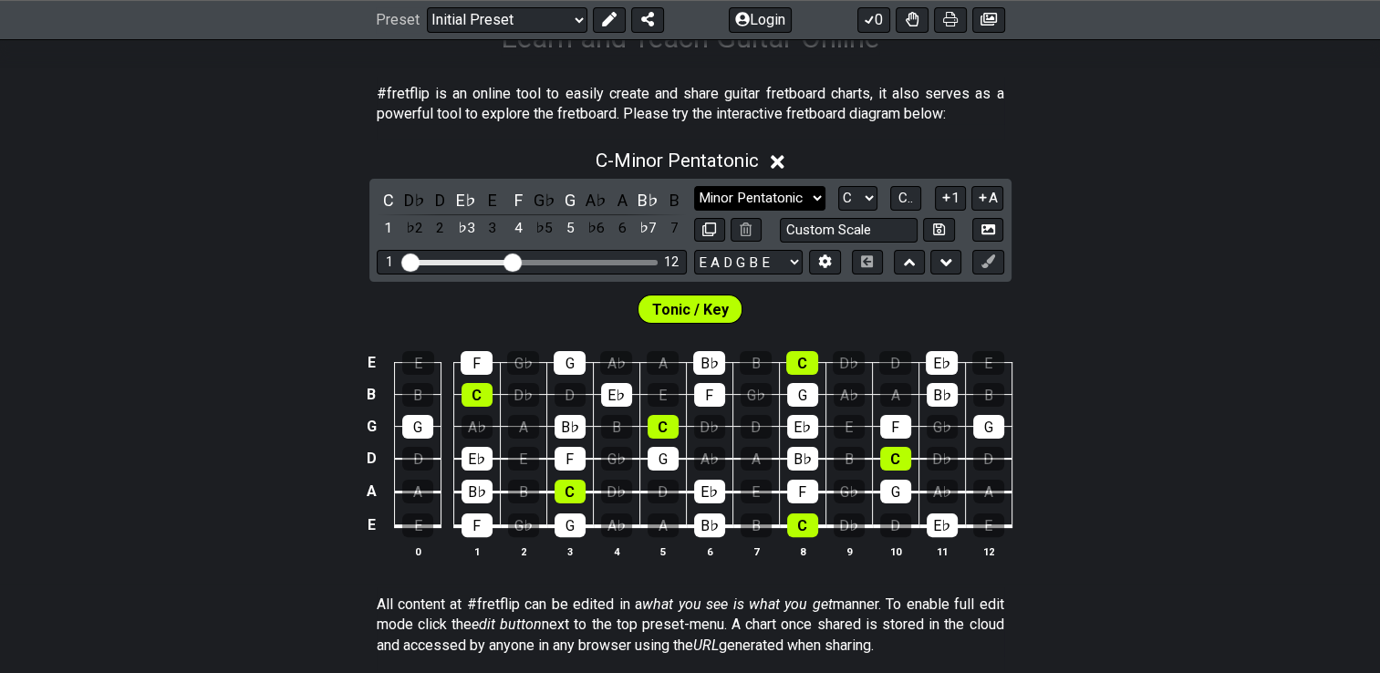
click at [815, 199] on select "Minor Pentatonic Click to edit Minor Pentatonic Major Pentatonic Minor Blues Ma…" at bounding box center [759, 198] width 131 height 25
select select "Major / [PERSON_NAME]"
click at [694, 186] on select "Minor Pentatonic Click to edit Minor Pentatonic Major Pentatonic Minor Blues Ma…" at bounding box center [759, 198] width 131 height 25
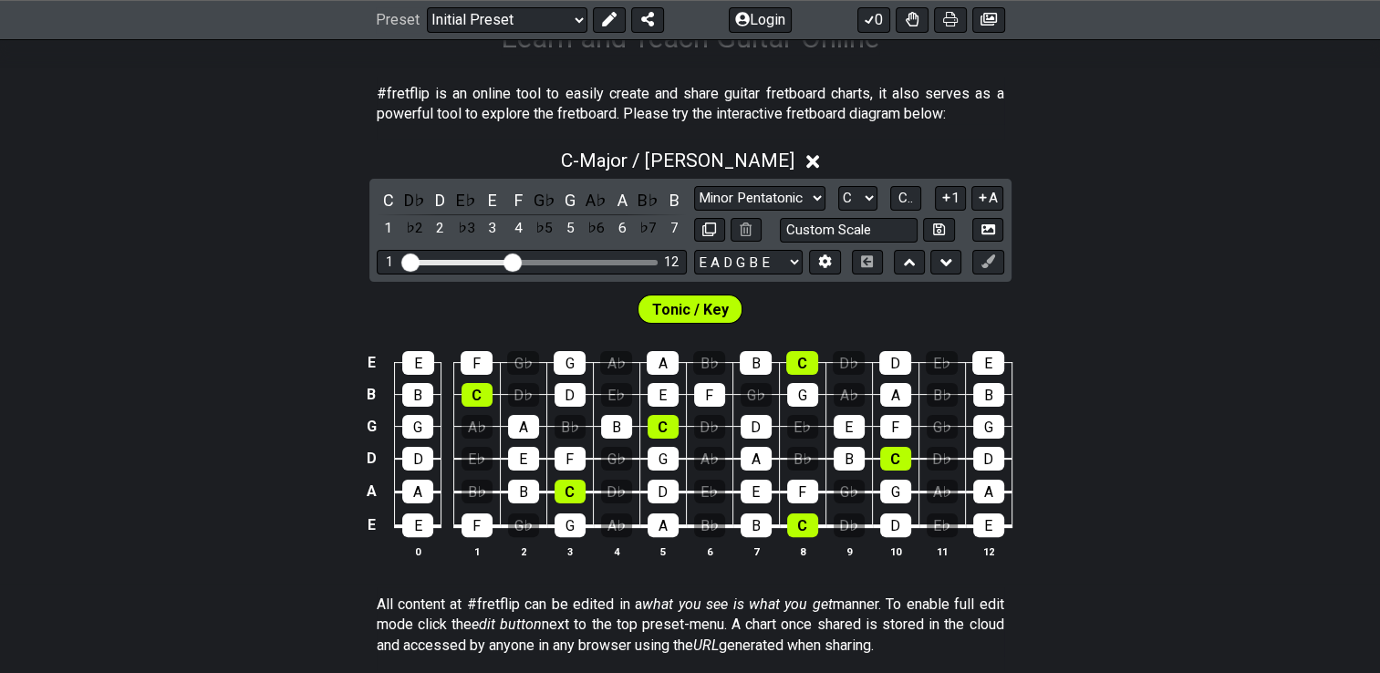
click at [199, 314] on div "Tonic / Key" at bounding box center [690, 305] width 1380 height 46
click at [462, 190] on div "E♭" at bounding box center [466, 200] width 24 height 25
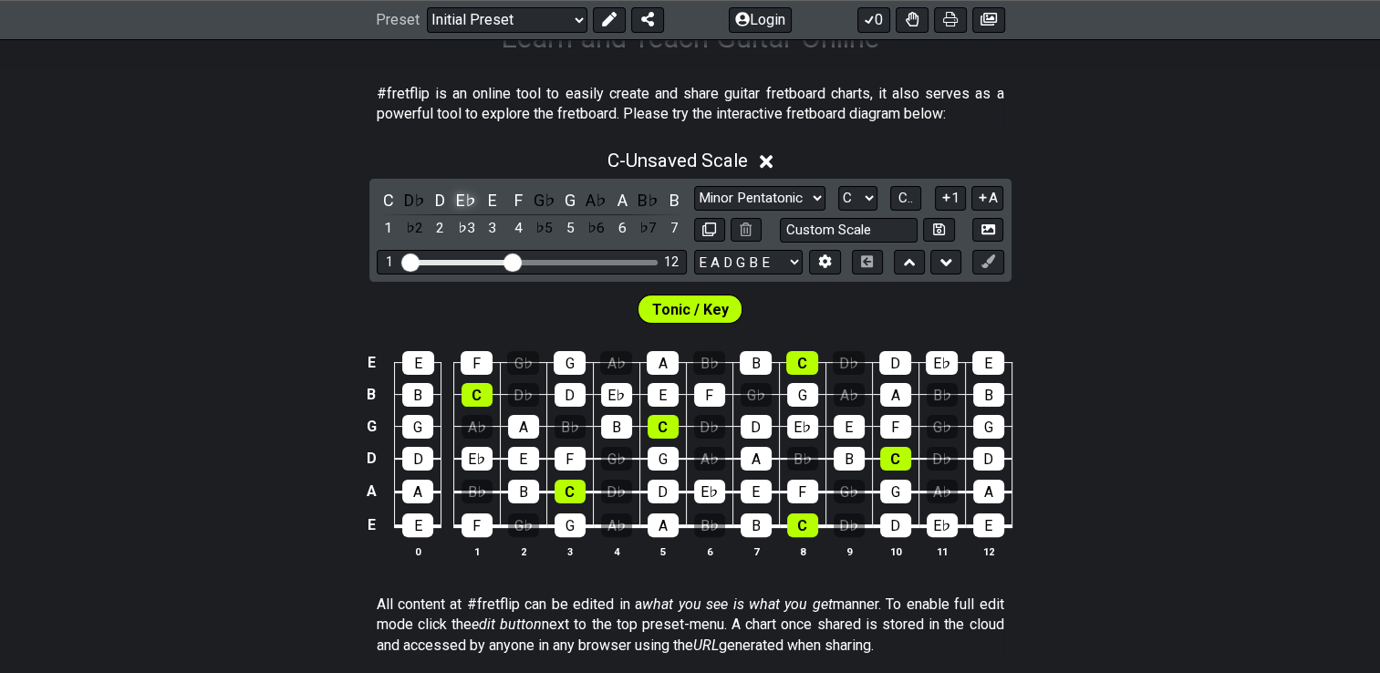
click at [472, 210] on div "E♭" at bounding box center [466, 200] width 24 height 25
click at [412, 200] on div "D♭" at bounding box center [414, 200] width 24 height 25
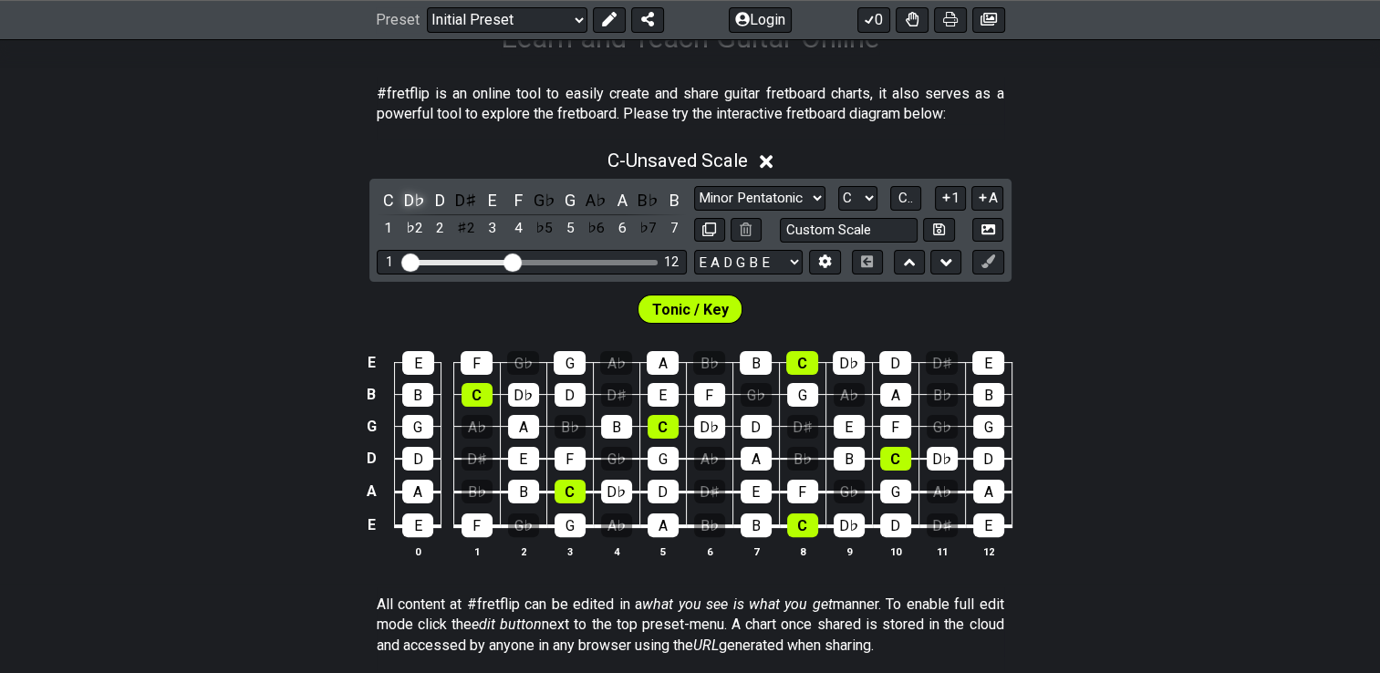
click at [412, 200] on div "D♭" at bounding box center [414, 200] width 24 height 25
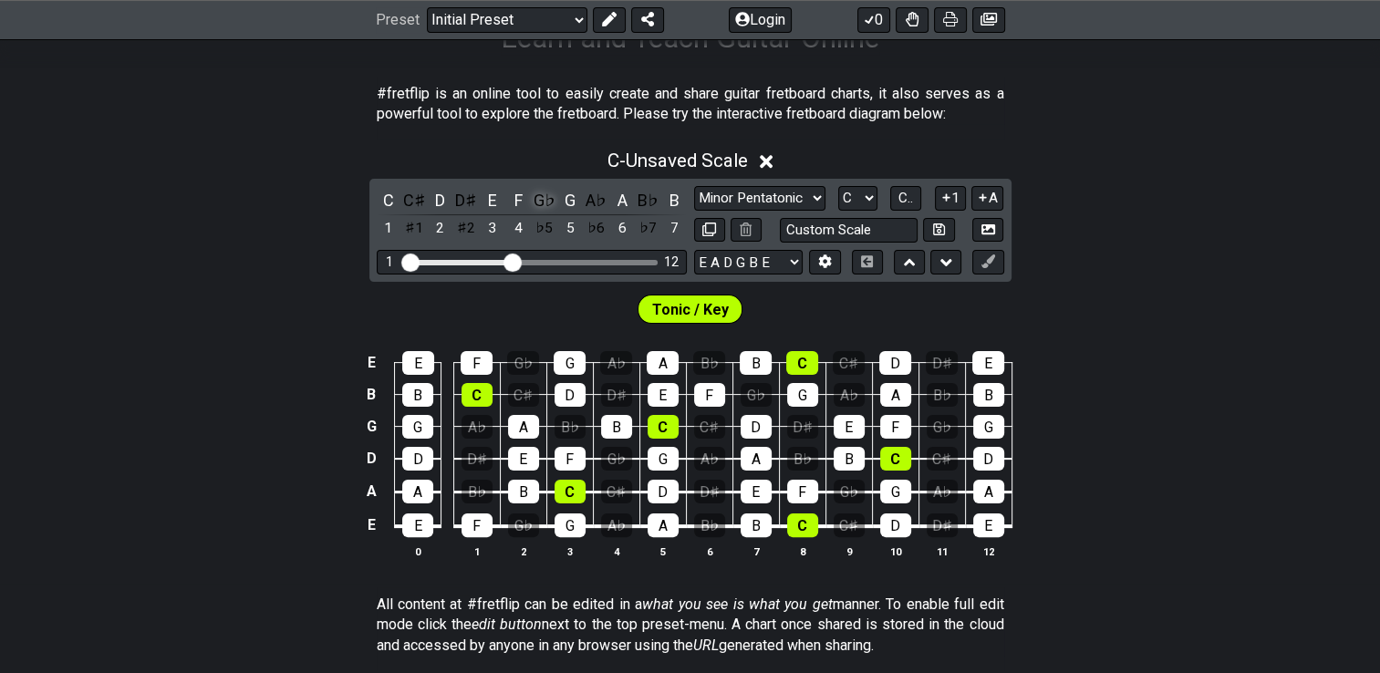
click at [555, 198] on div "G♭" at bounding box center [545, 200] width 24 height 25
click at [597, 202] on div "A♭" at bounding box center [597, 200] width 24 height 25
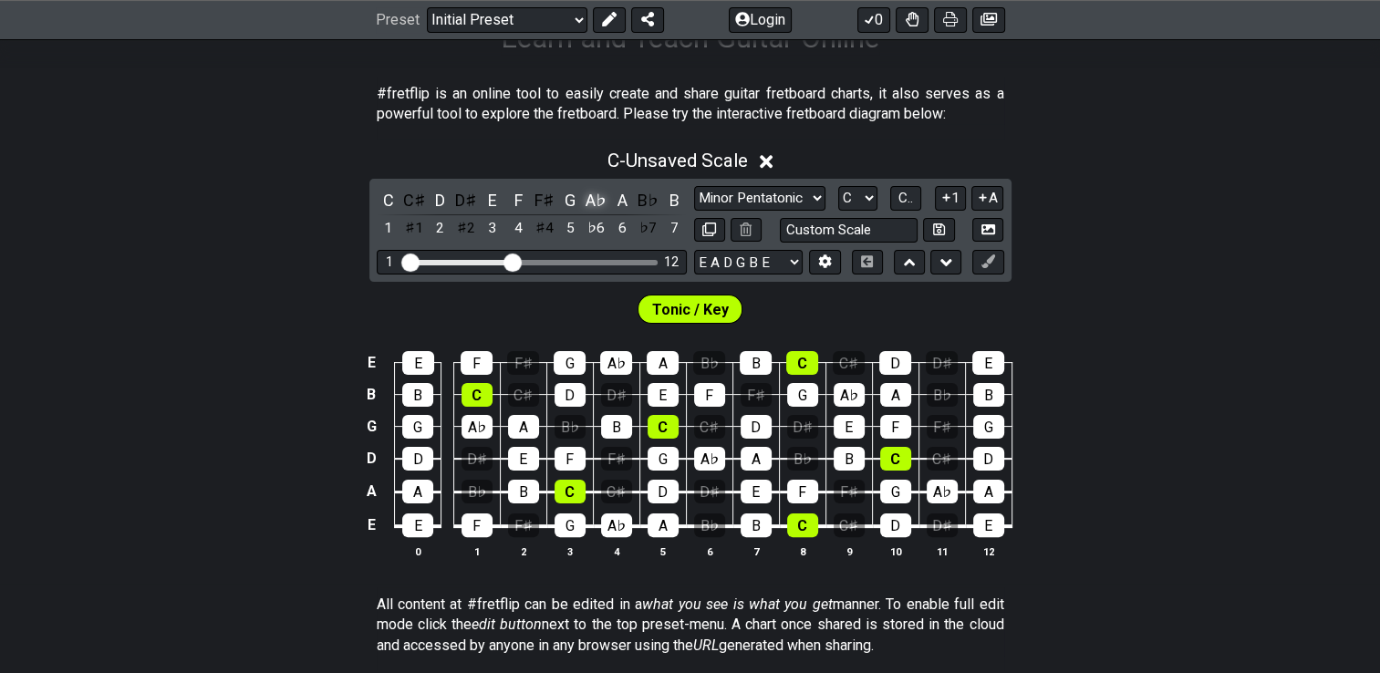
click at [603, 198] on div "A♭" at bounding box center [597, 200] width 24 height 25
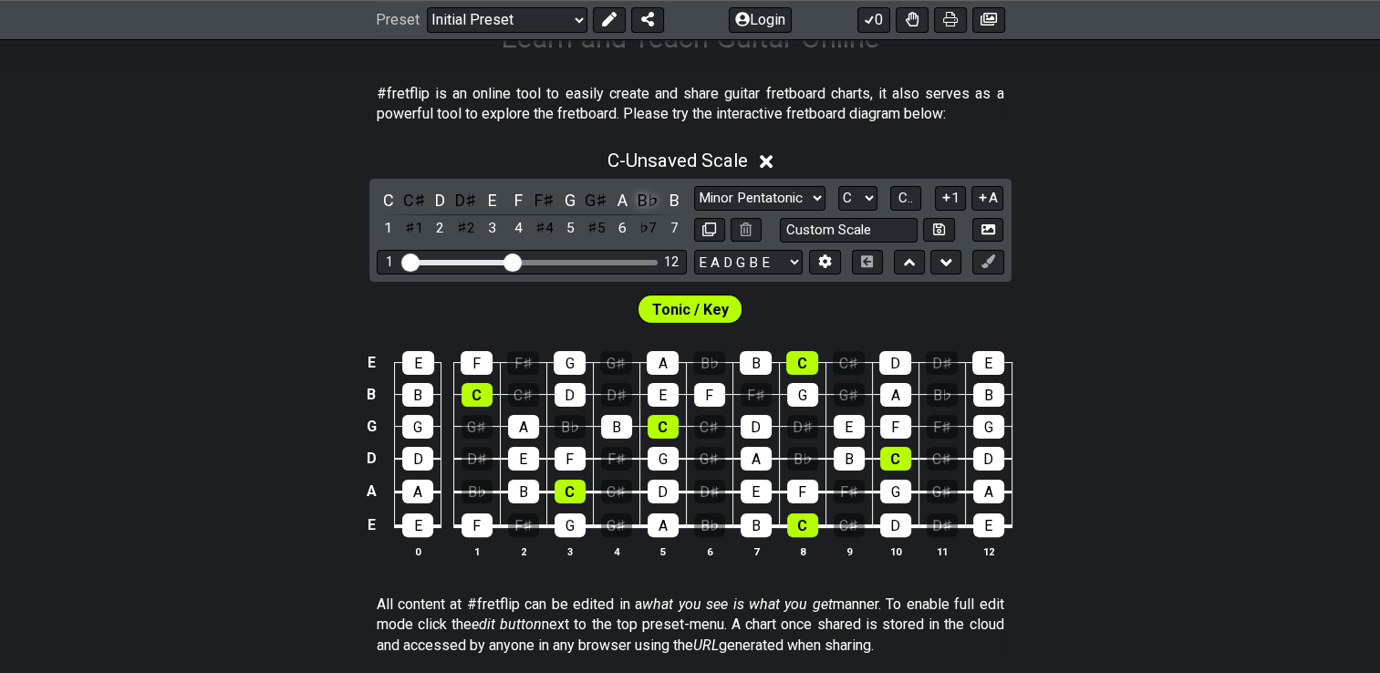
click at [650, 197] on div "B♭" at bounding box center [649, 200] width 24 height 25
click at [122, 361] on div "E E F F♯ G G♯ A A♯ B C C♯ D D♯ E B B C C♯ D D♯ E F F♯ G G♯ A A♯ B G G G♯ A A♯ B…" at bounding box center [690, 455] width 1380 height 256
click at [609, 20] on icon at bounding box center [609, 20] width 15 height 15
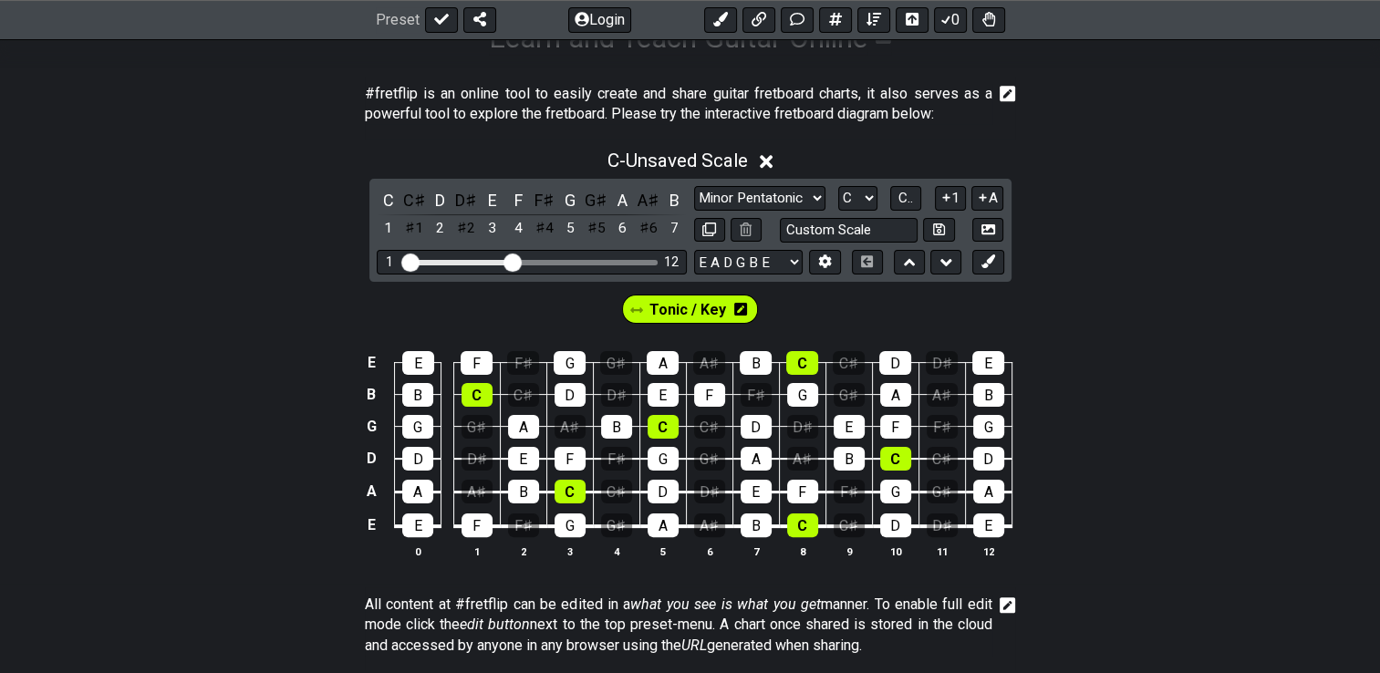
click at [735, 307] on icon at bounding box center [740, 309] width 13 height 13
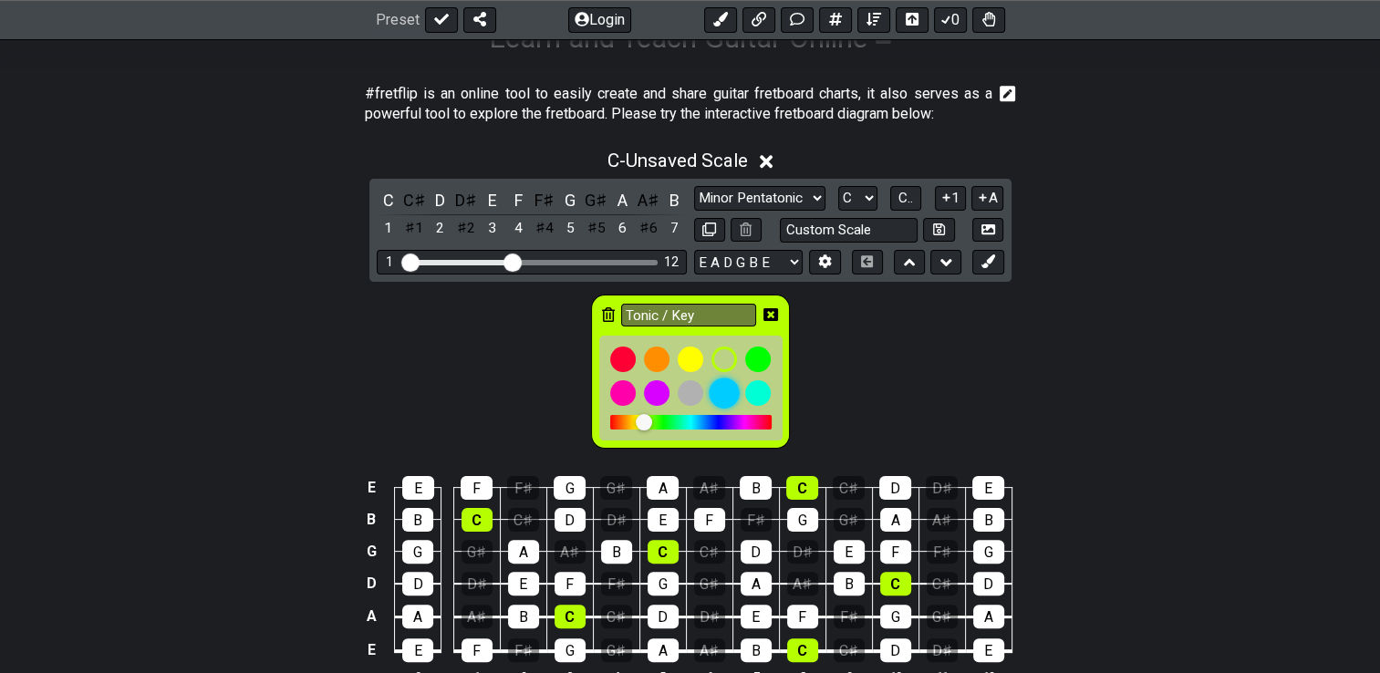
click at [716, 393] on div at bounding box center [724, 393] width 31 height 31
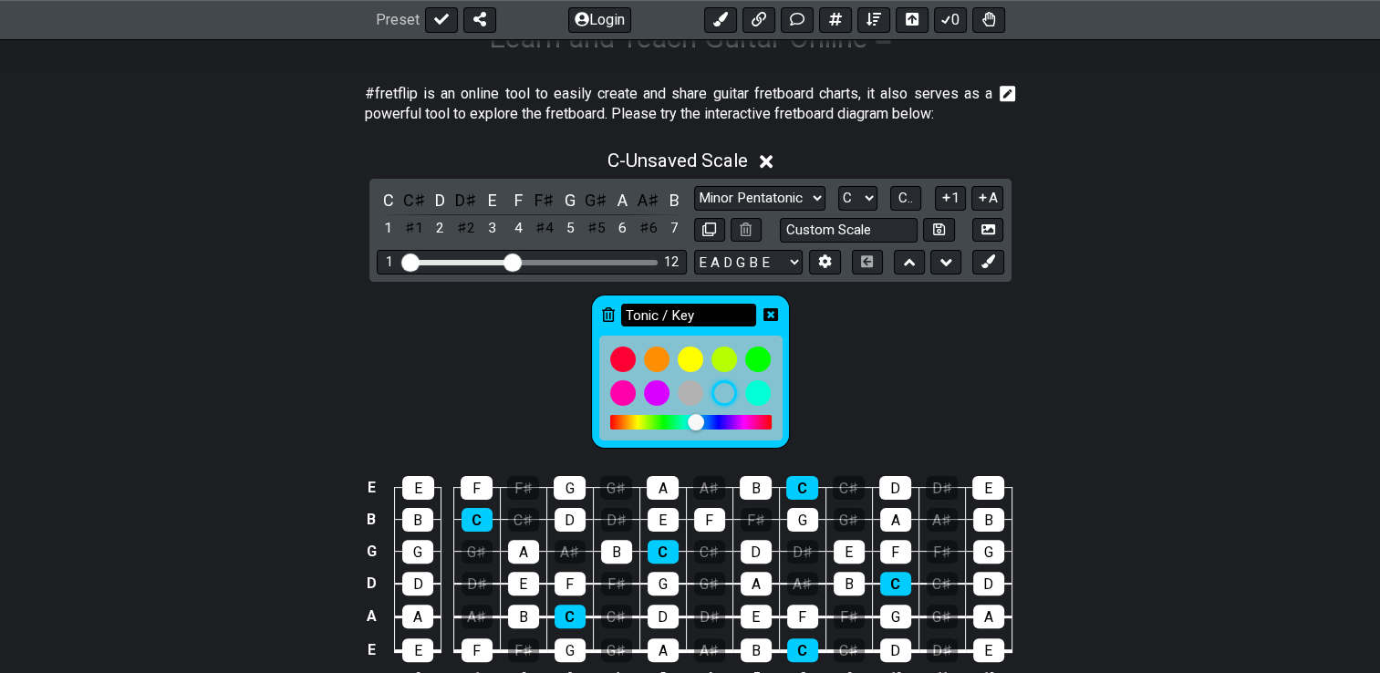
click at [710, 316] on input "Tonic / Key" at bounding box center [688, 315] width 135 height 23
click at [489, 400] on div "Tonic / Key" at bounding box center [690, 367] width 1380 height 171
click at [764, 312] on icon at bounding box center [770, 314] width 15 height 13
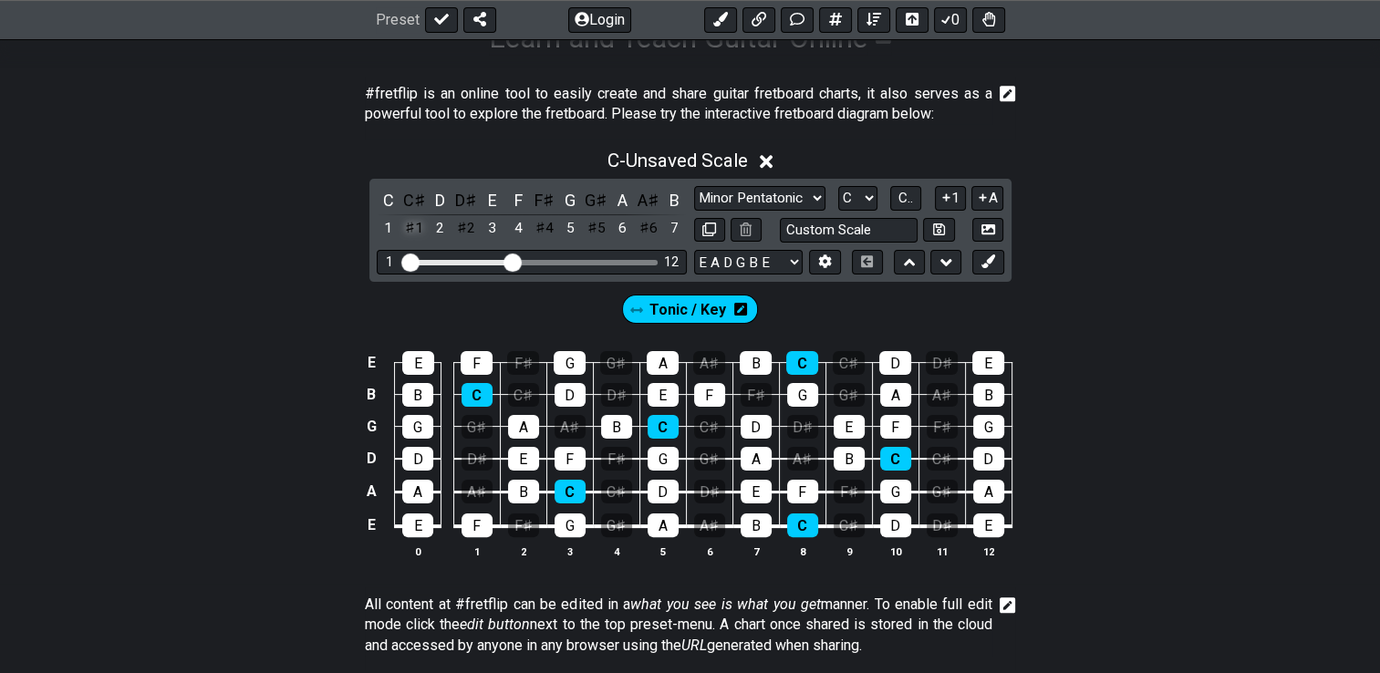
click at [422, 232] on div "♯1" at bounding box center [414, 228] width 24 height 25
click at [422, 232] on div "♭2" at bounding box center [414, 228] width 24 height 25
click at [868, 199] on select "A♭ A A♯ B♭ B C C♯ D♭ D D♯ E♭ E F F♯ G♭ G G♯" at bounding box center [857, 198] width 39 height 25
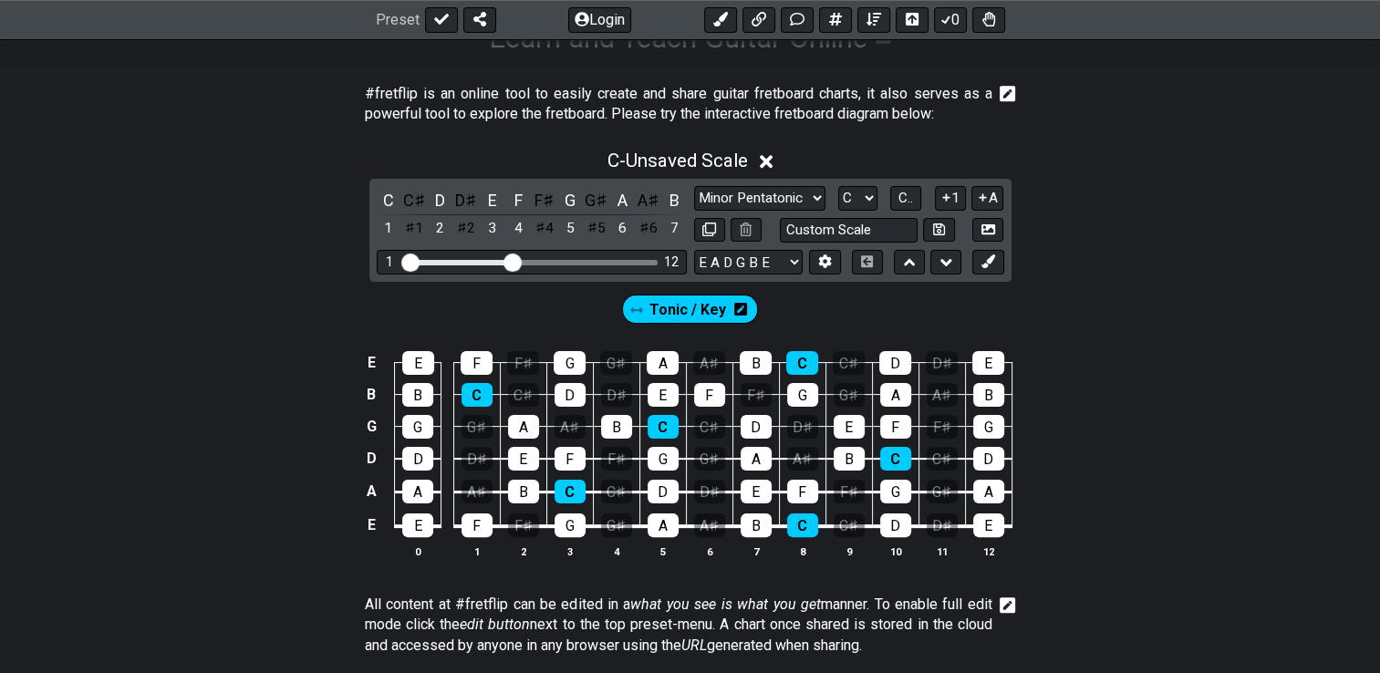
select select "B"
click at [838, 186] on select "A♭ A A♯ B♭ B C C♯ D♭ D D♯ E♭ E F F♯ G♭ G G♯" at bounding box center [857, 198] width 39 height 25
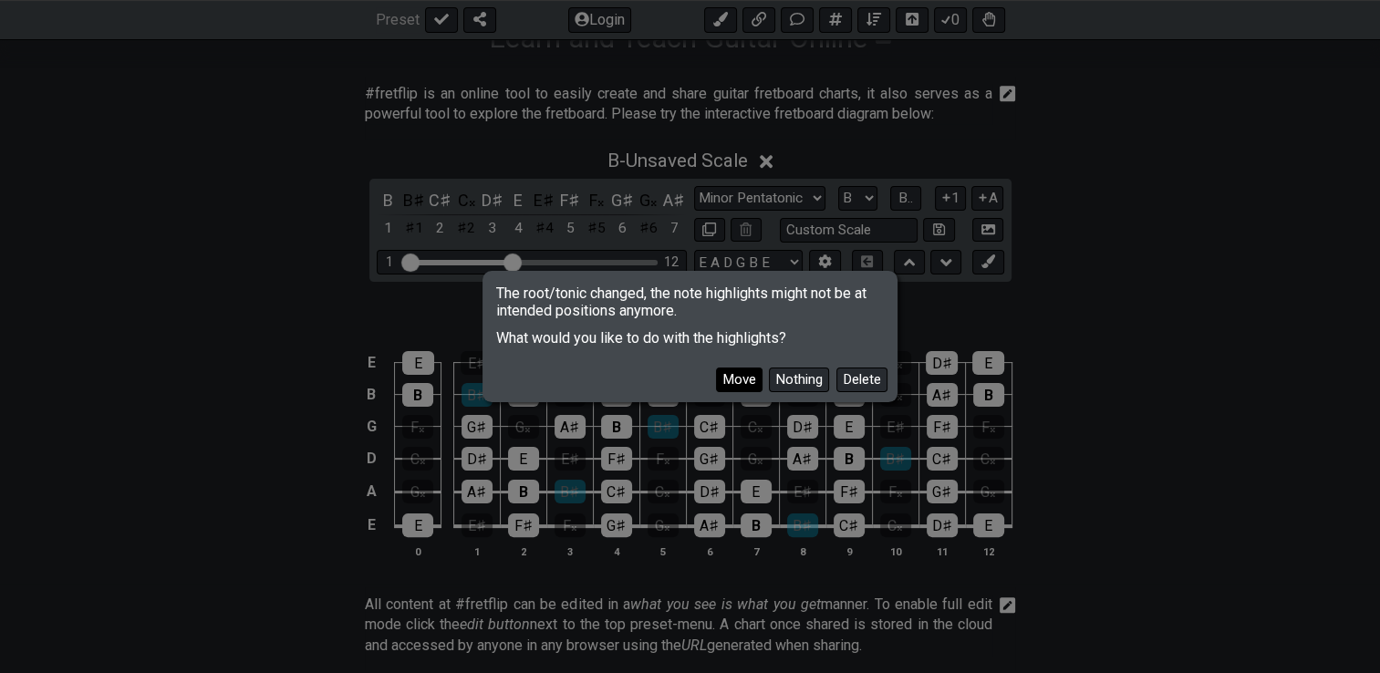
click at [739, 386] on button "Move" at bounding box center [739, 380] width 47 height 25
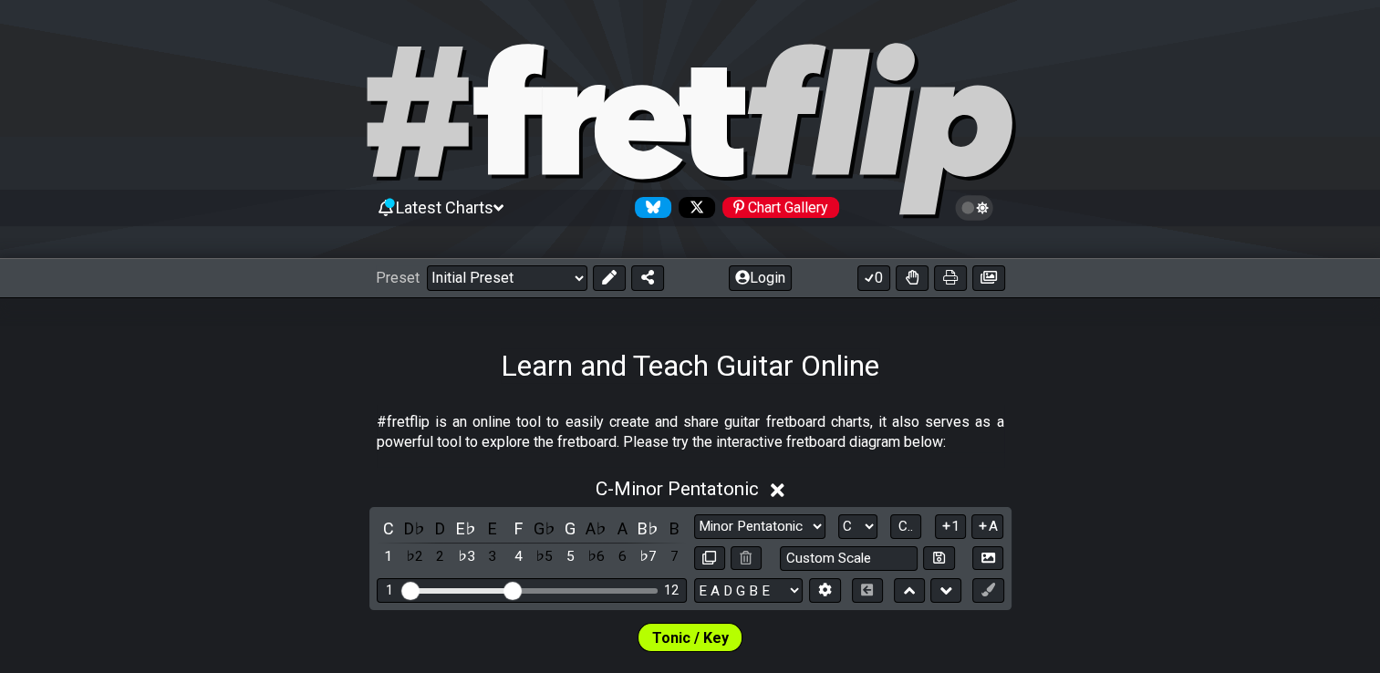
click at [979, 202] on icon at bounding box center [974, 208] width 16 height 16
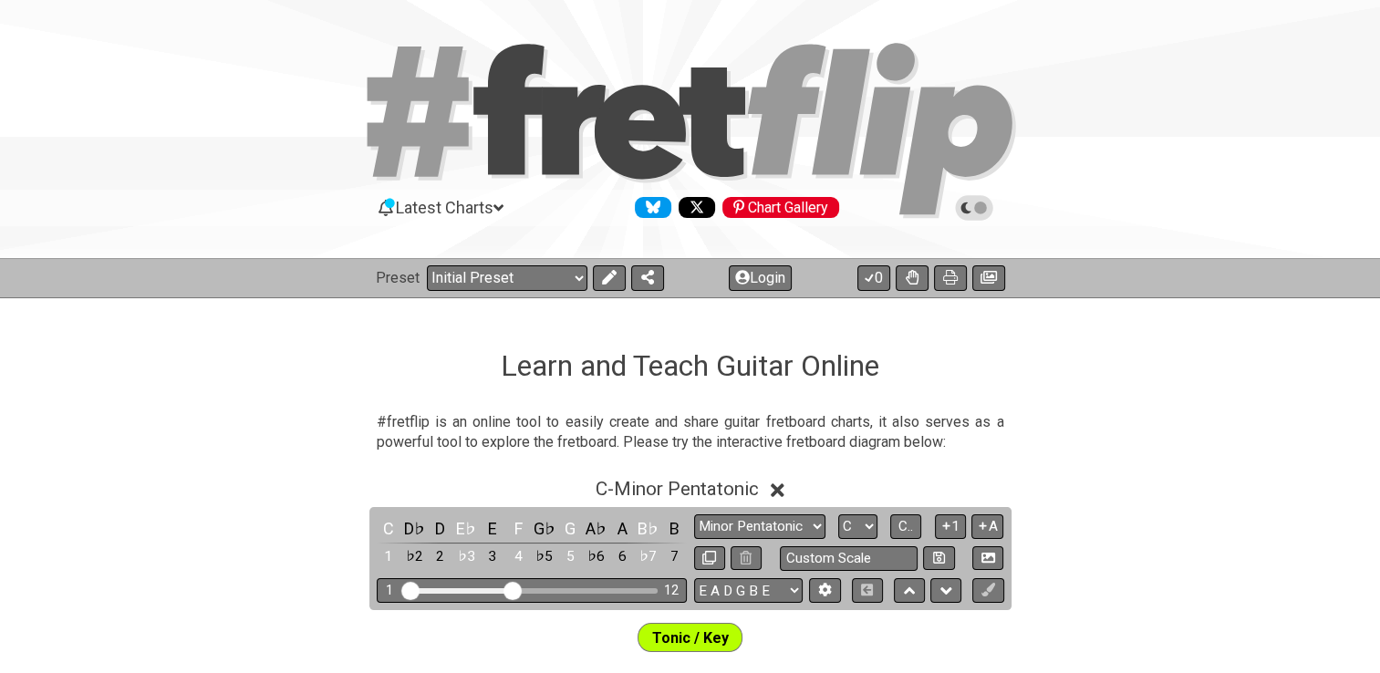
click at [979, 202] on icon at bounding box center [974, 208] width 16 height 16
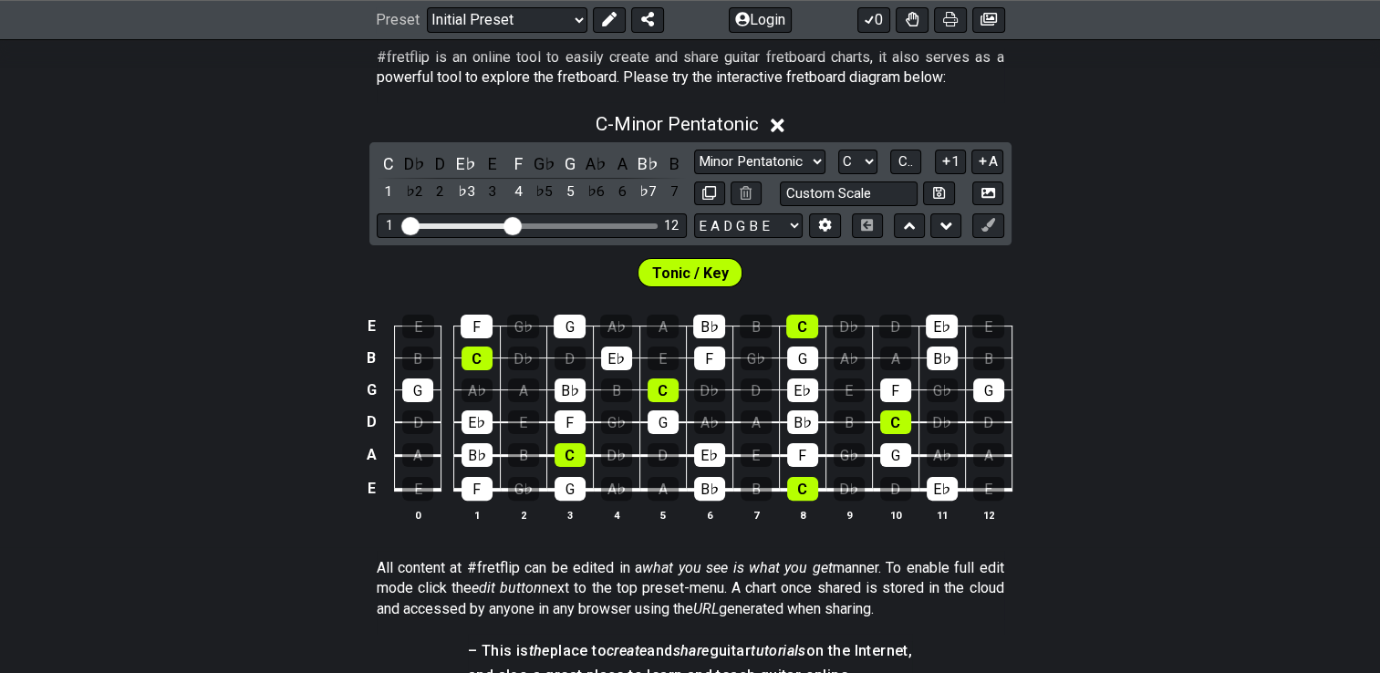
scroll to position [369, 0]
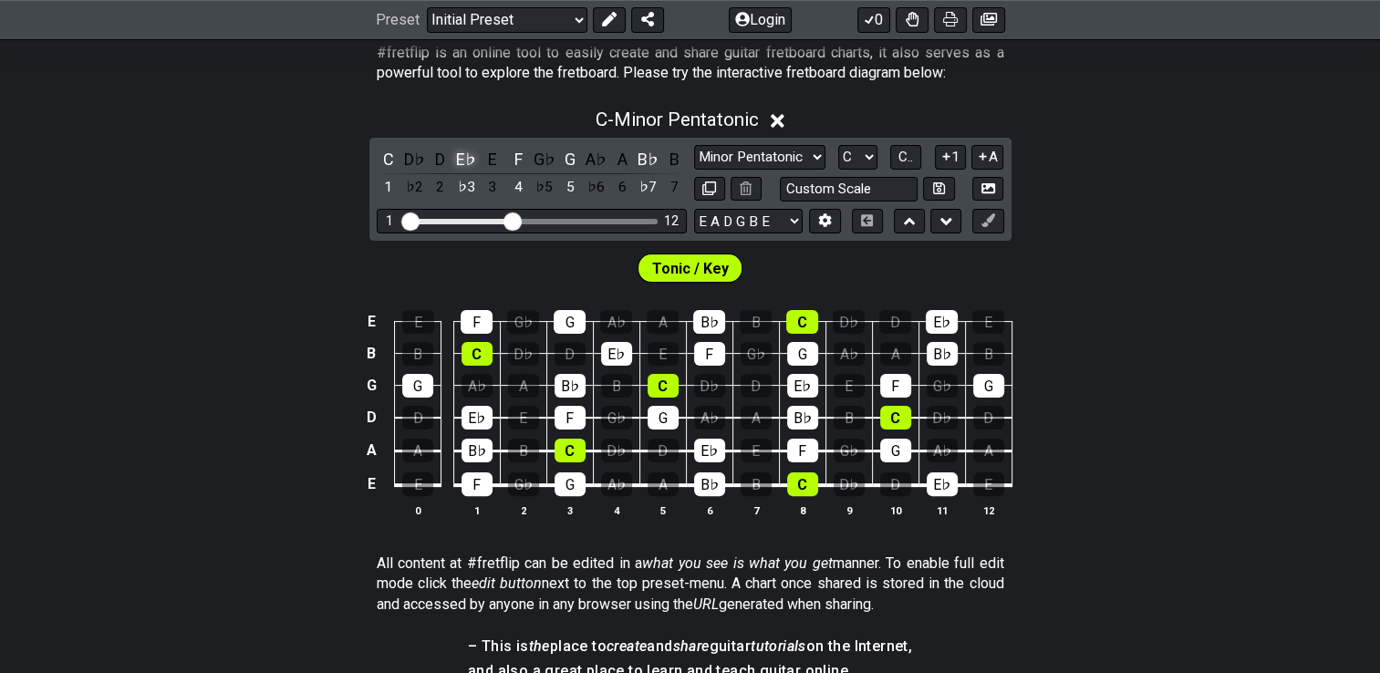
click at [466, 156] on div "E♭" at bounding box center [466, 159] width 24 height 25
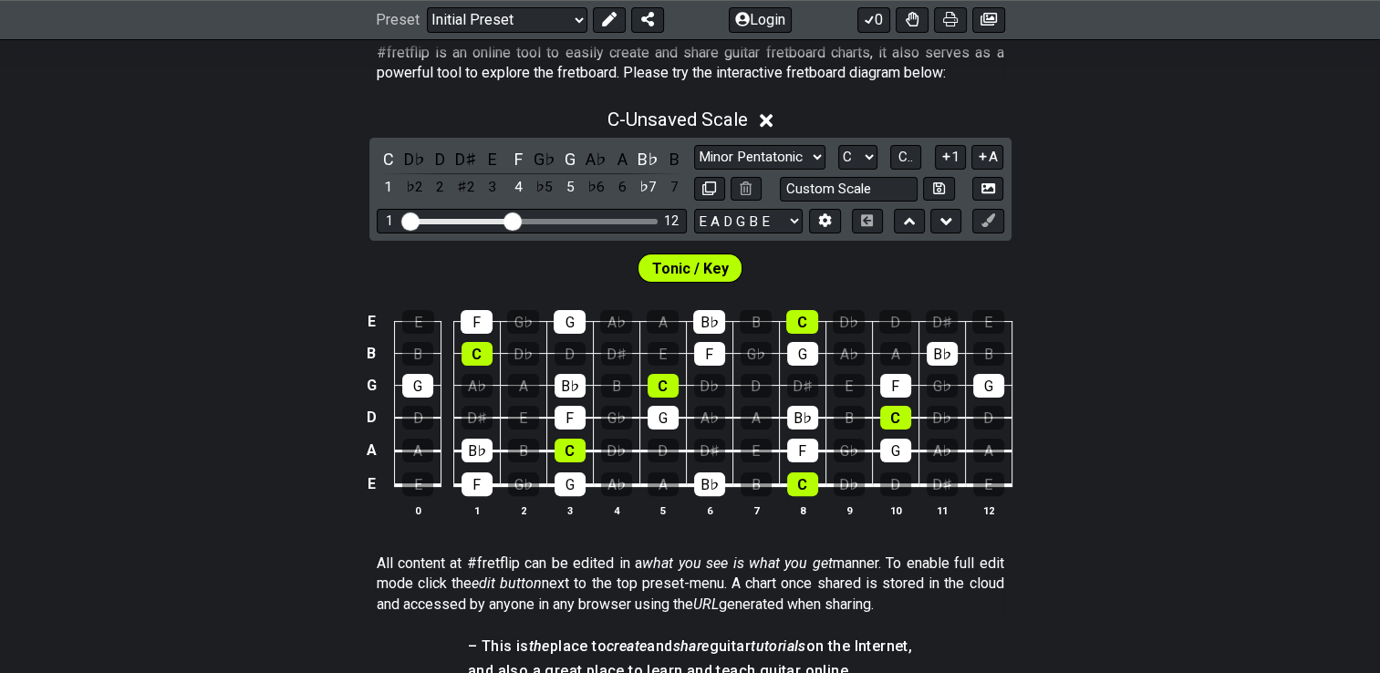
click at [466, 156] on div "D♯" at bounding box center [466, 159] width 24 height 25
click at [466, 156] on div "E♭" at bounding box center [466, 159] width 24 height 25
click at [412, 158] on div "D♭" at bounding box center [414, 159] width 24 height 25
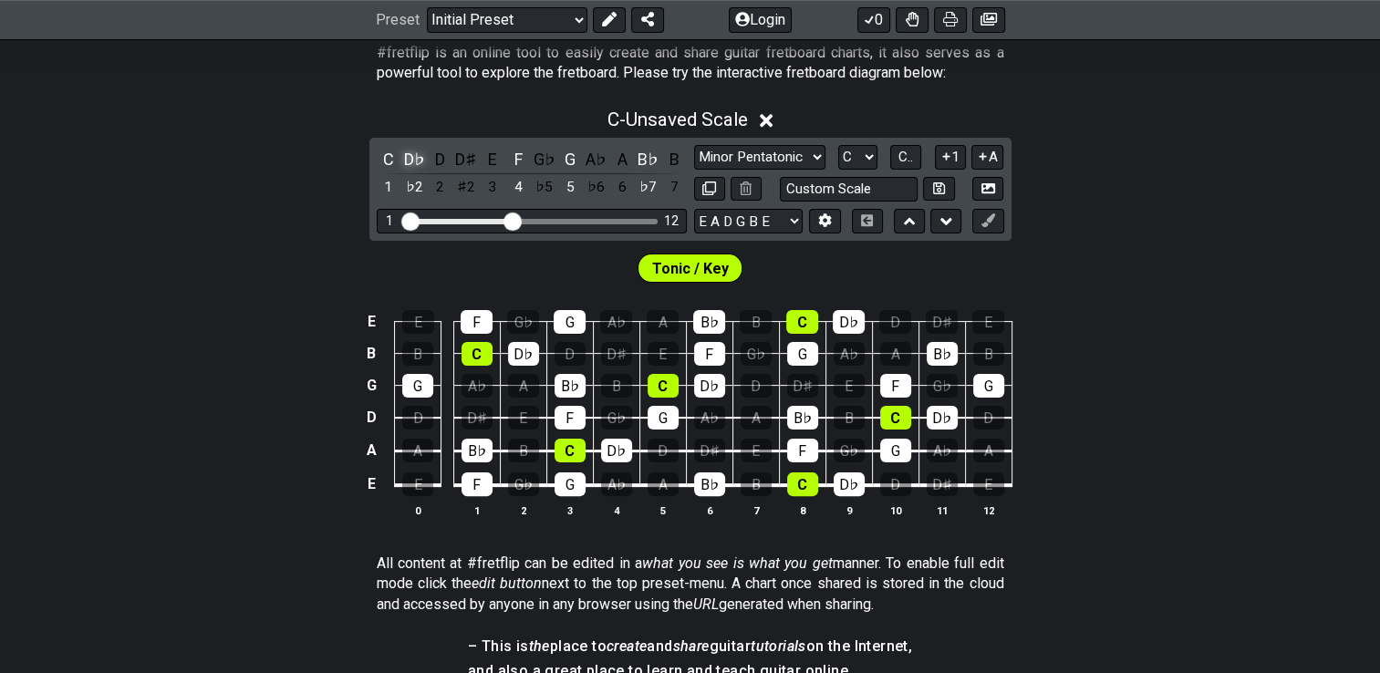
click at [412, 158] on div "D♭" at bounding box center [414, 159] width 24 height 25
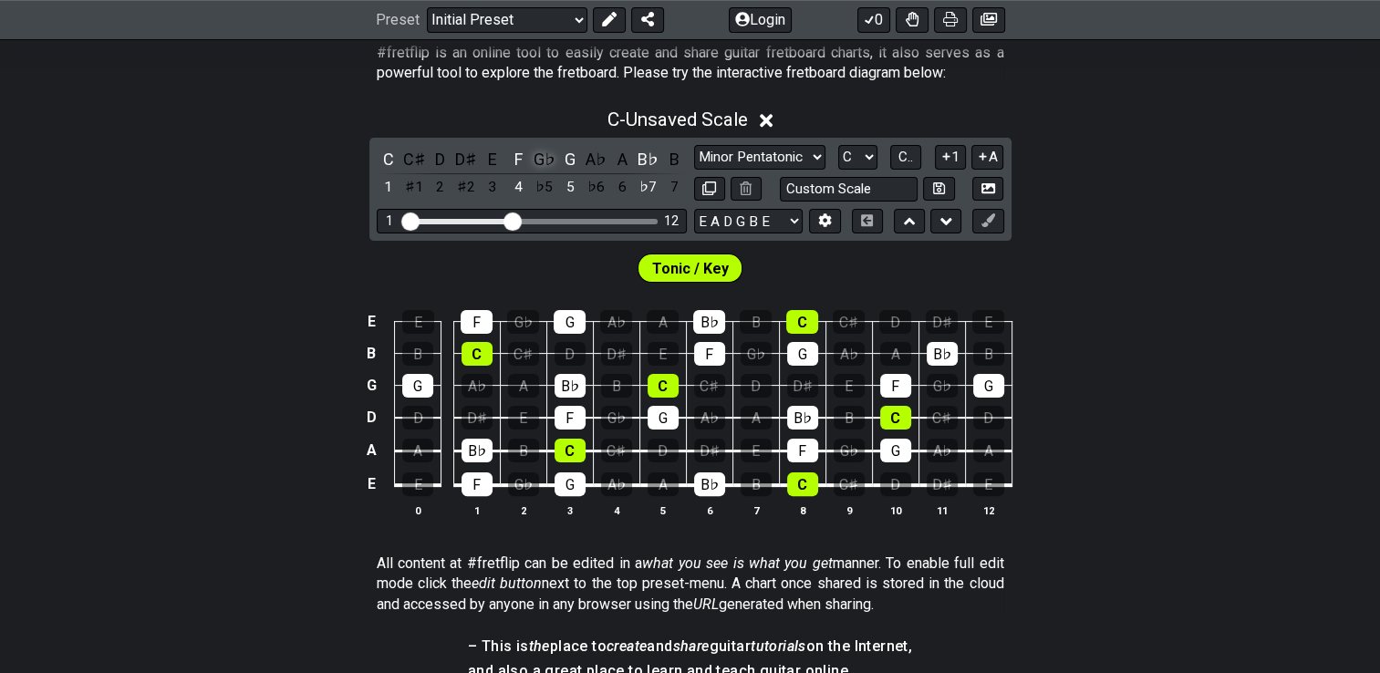
click at [540, 157] on div "G♭" at bounding box center [545, 159] width 24 height 25
click at [598, 155] on div "A♭" at bounding box center [597, 159] width 24 height 25
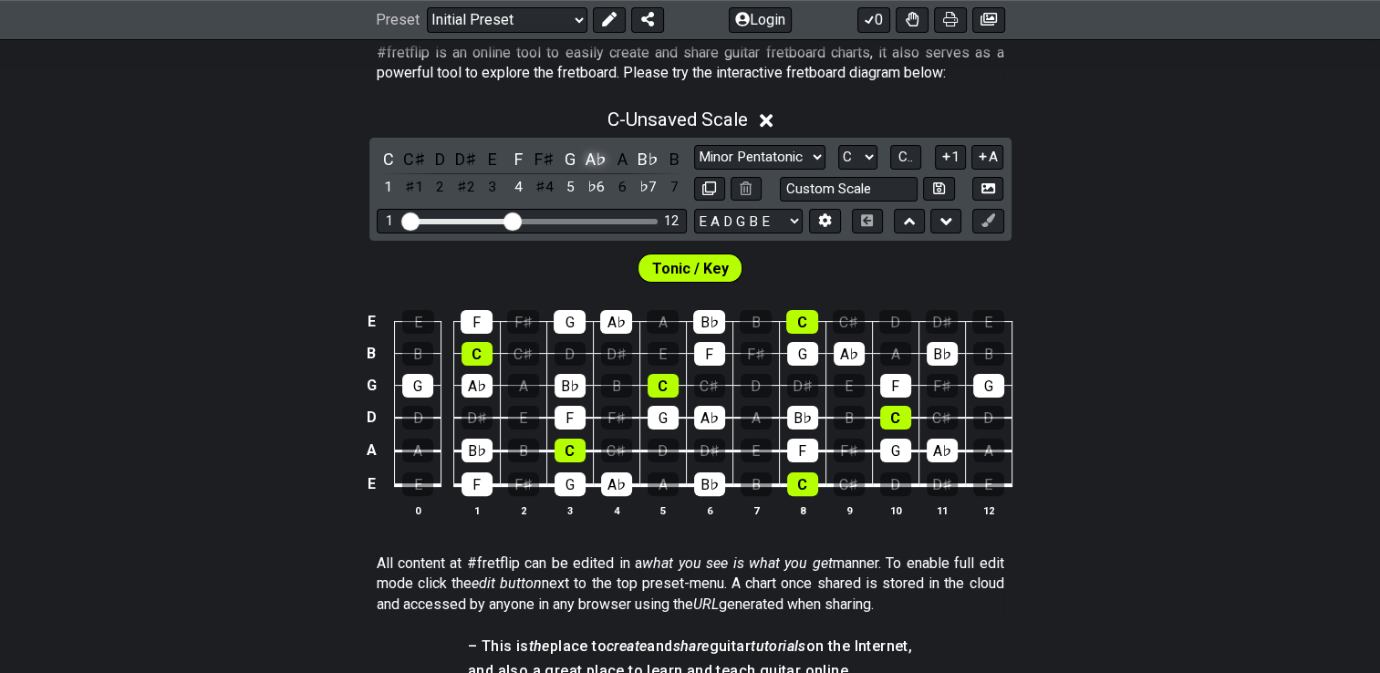
click at [598, 155] on div "A♭" at bounding box center [597, 159] width 24 height 25
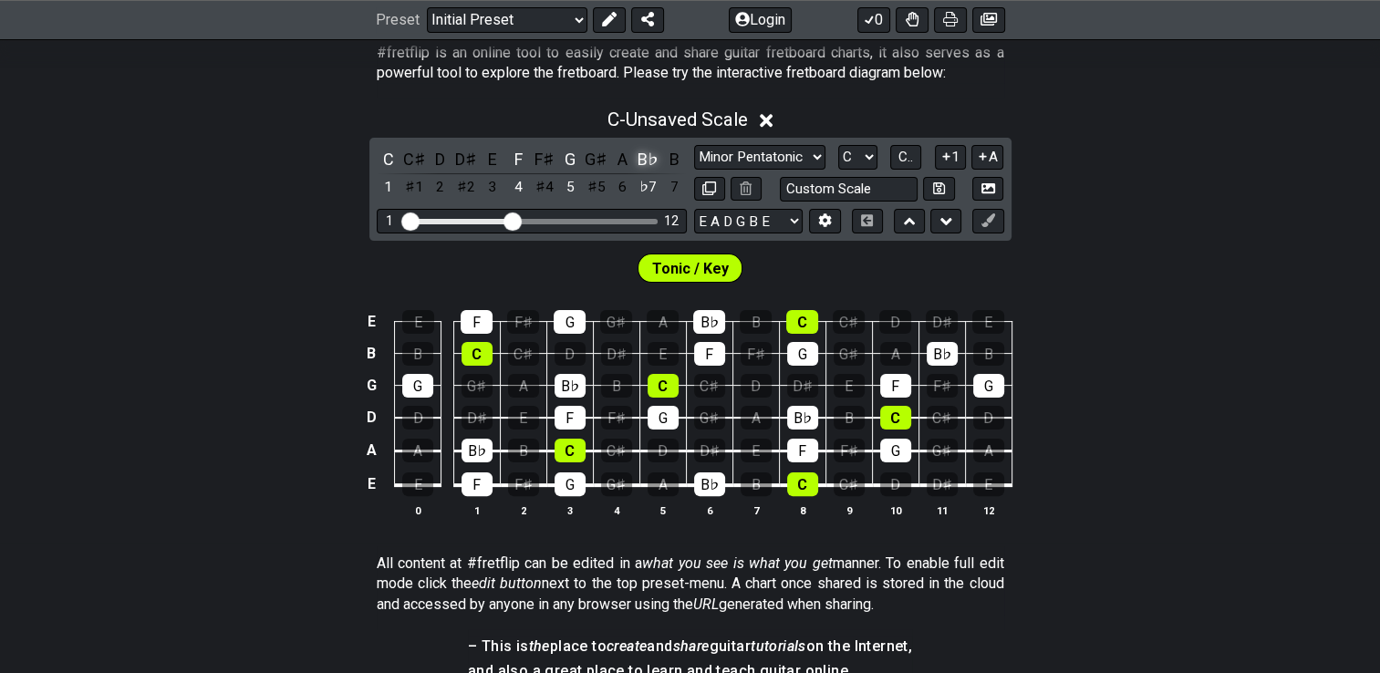
click at [649, 159] on div "B♭" at bounding box center [649, 159] width 24 height 25
click at [385, 166] on div "C" at bounding box center [389, 159] width 24 height 25
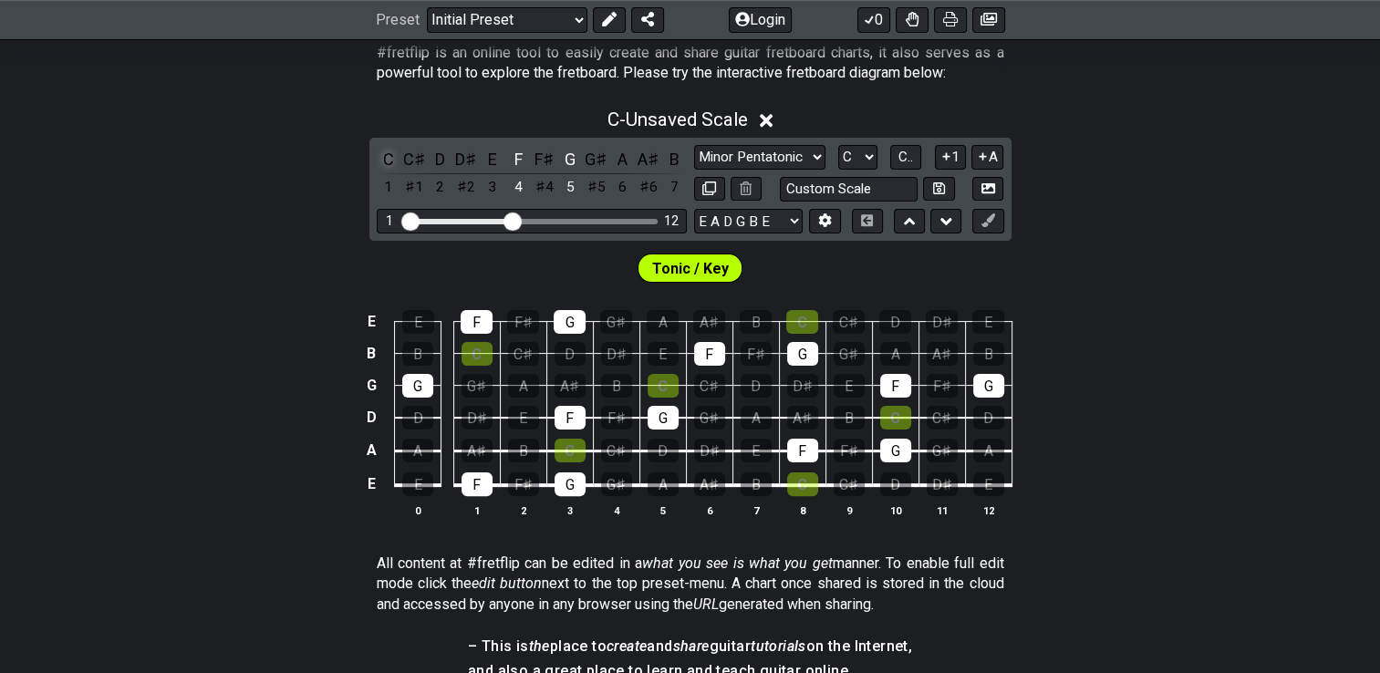
click at [385, 166] on div "C" at bounding box center [389, 159] width 24 height 25
click at [437, 158] on div "D" at bounding box center [441, 159] width 24 height 25
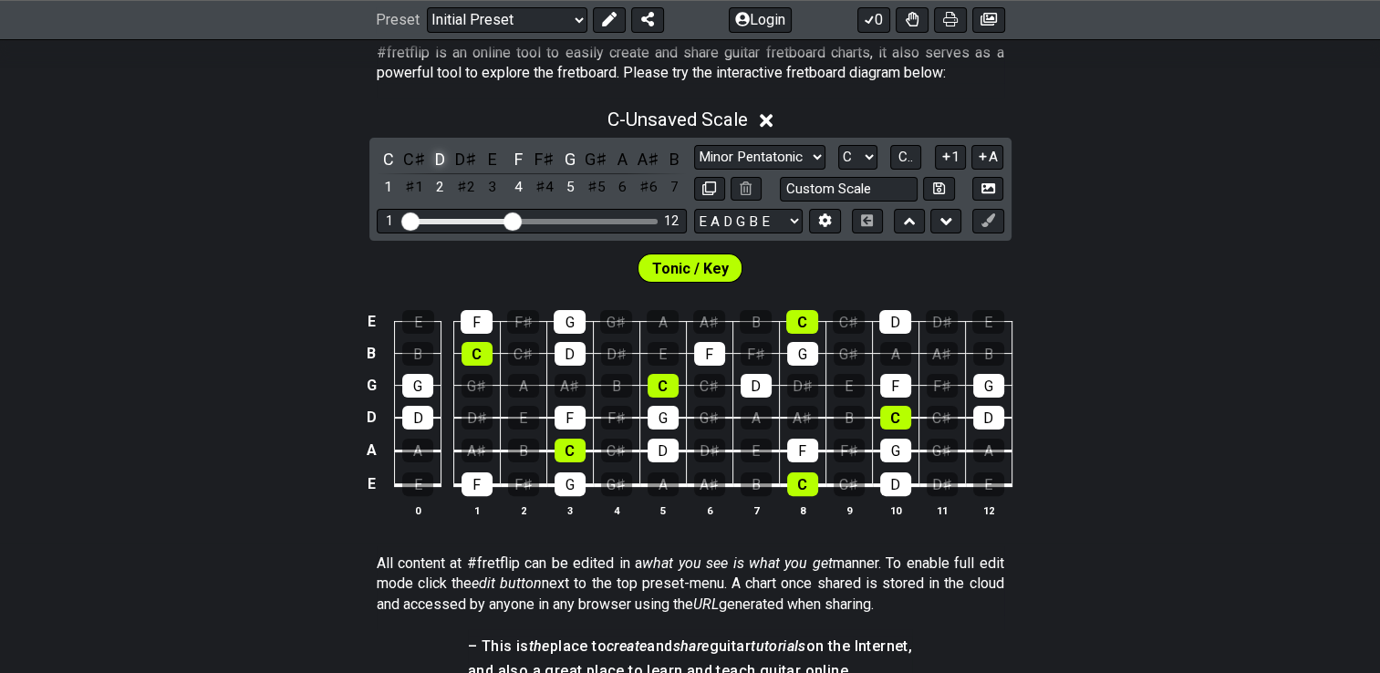
click at [437, 158] on div "D" at bounding box center [441, 159] width 24 height 25
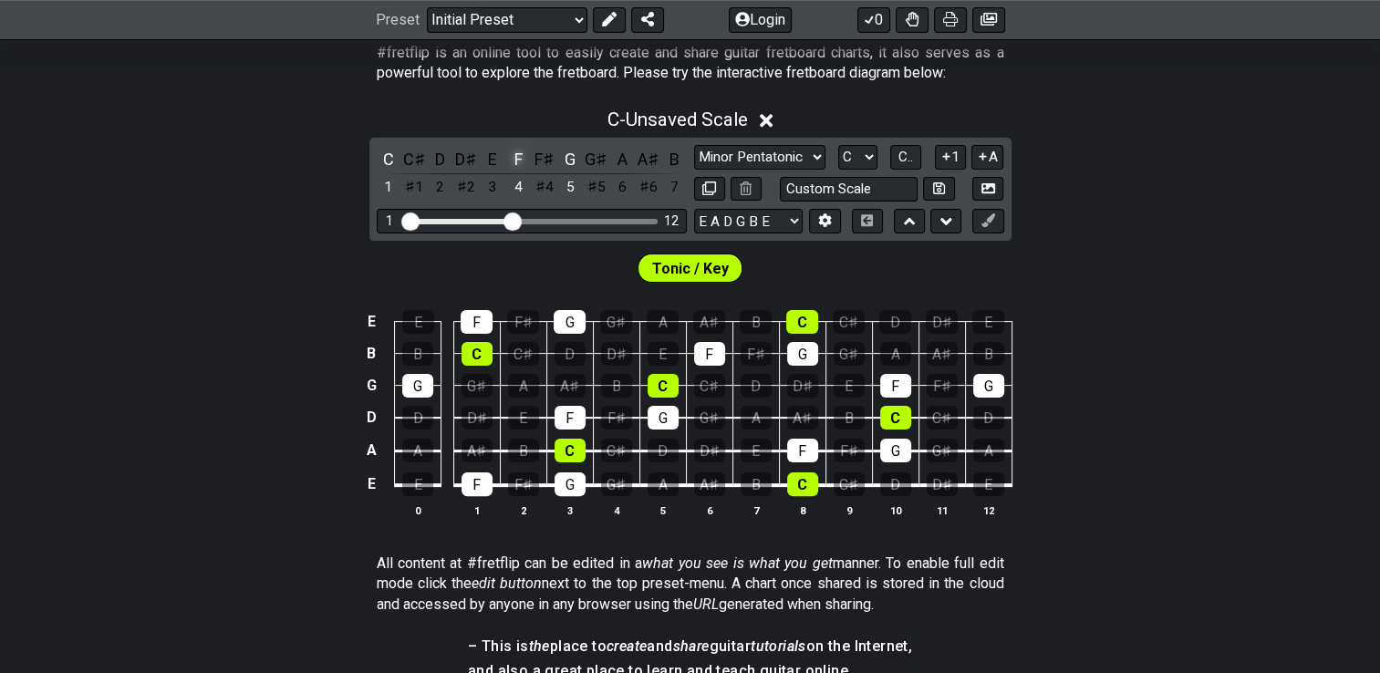
click at [514, 155] on div "F" at bounding box center [518, 159] width 24 height 25
click at [569, 158] on div "G" at bounding box center [570, 159] width 24 height 25
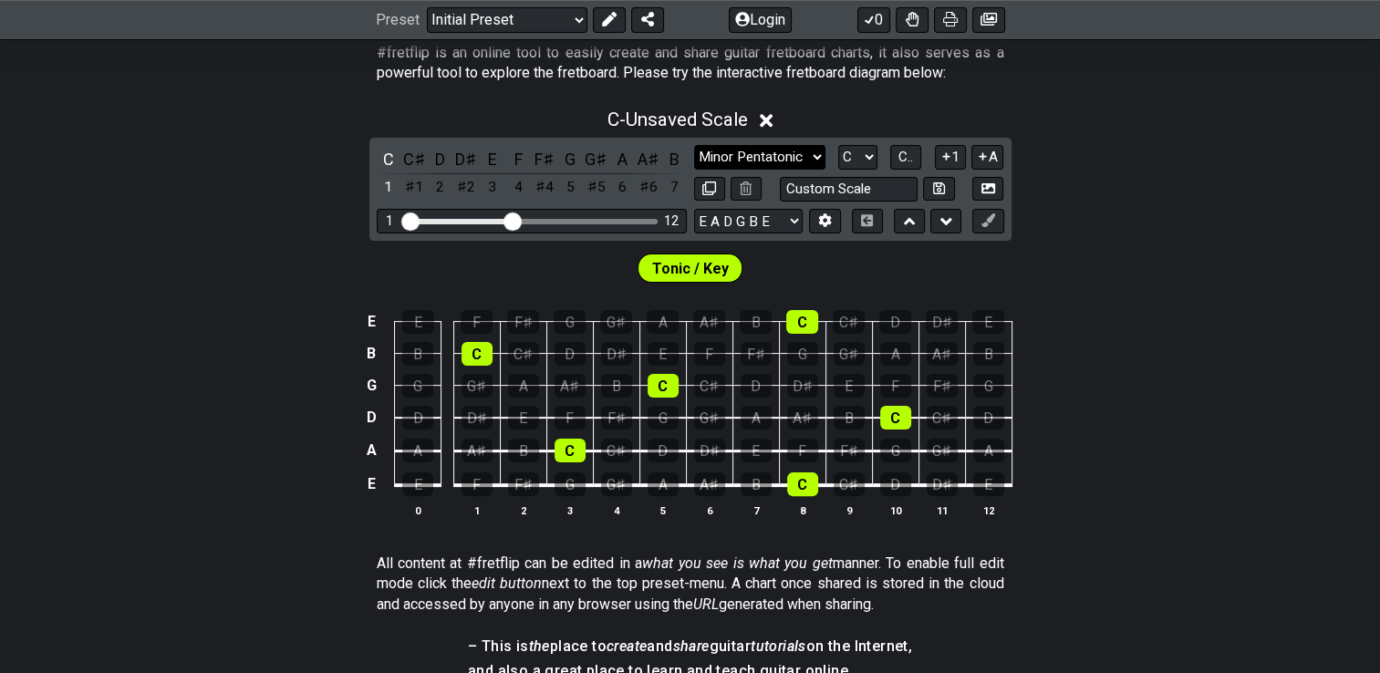
click at [817, 156] on select "Minor Pentatonic Click to edit Minor Pentatonic Major Pentatonic Minor Blues Ma…" at bounding box center [759, 157] width 131 height 25
select select "Major / [PERSON_NAME]"
click at [694, 145] on select "Minor Pentatonic Click to edit Minor Pentatonic Major Pentatonic Minor Blues Ma…" at bounding box center [759, 157] width 131 height 25
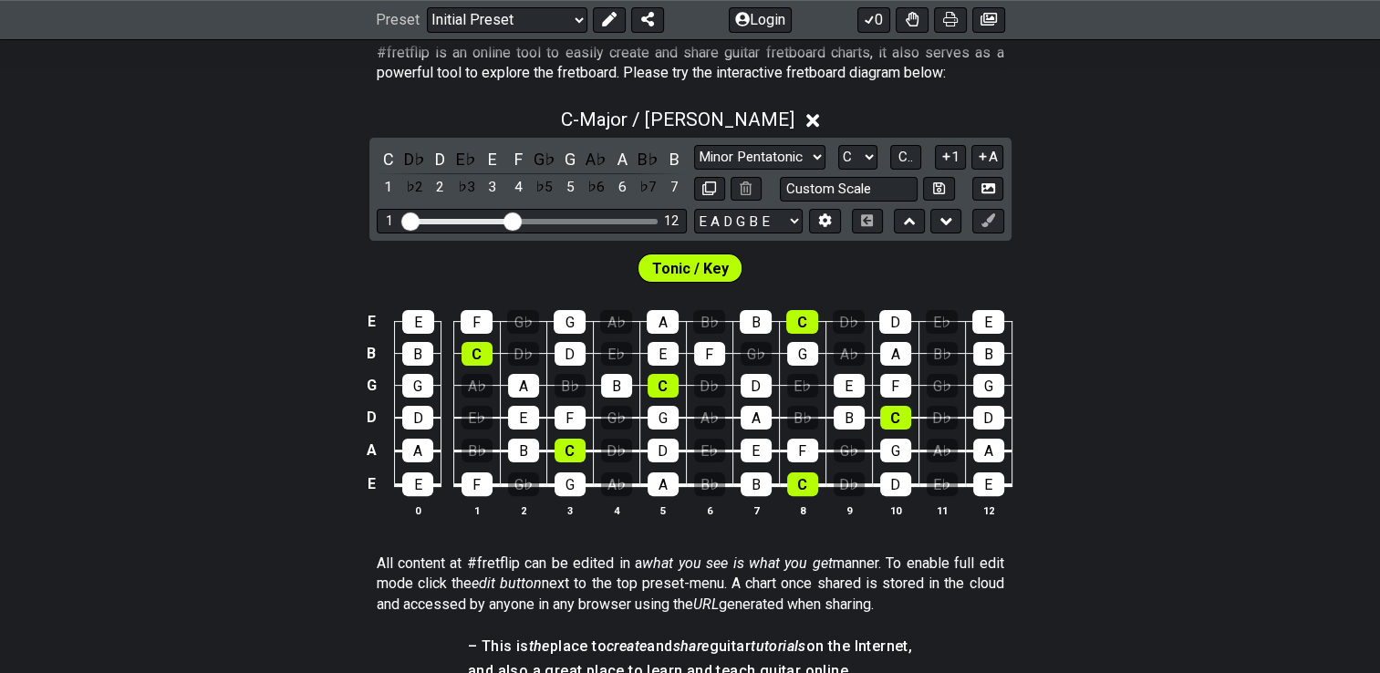
click at [1126, 330] on div "E E F G♭ G A♭ A B♭ B C D♭ D E♭ E B B C D♭ D E♭ E F G♭ G A♭ A B♭ B G G A♭ A B♭ B…" at bounding box center [690, 414] width 1380 height 256
click at [432, 161] on div "D" at bounding box center [441, 159] width 24 height 25
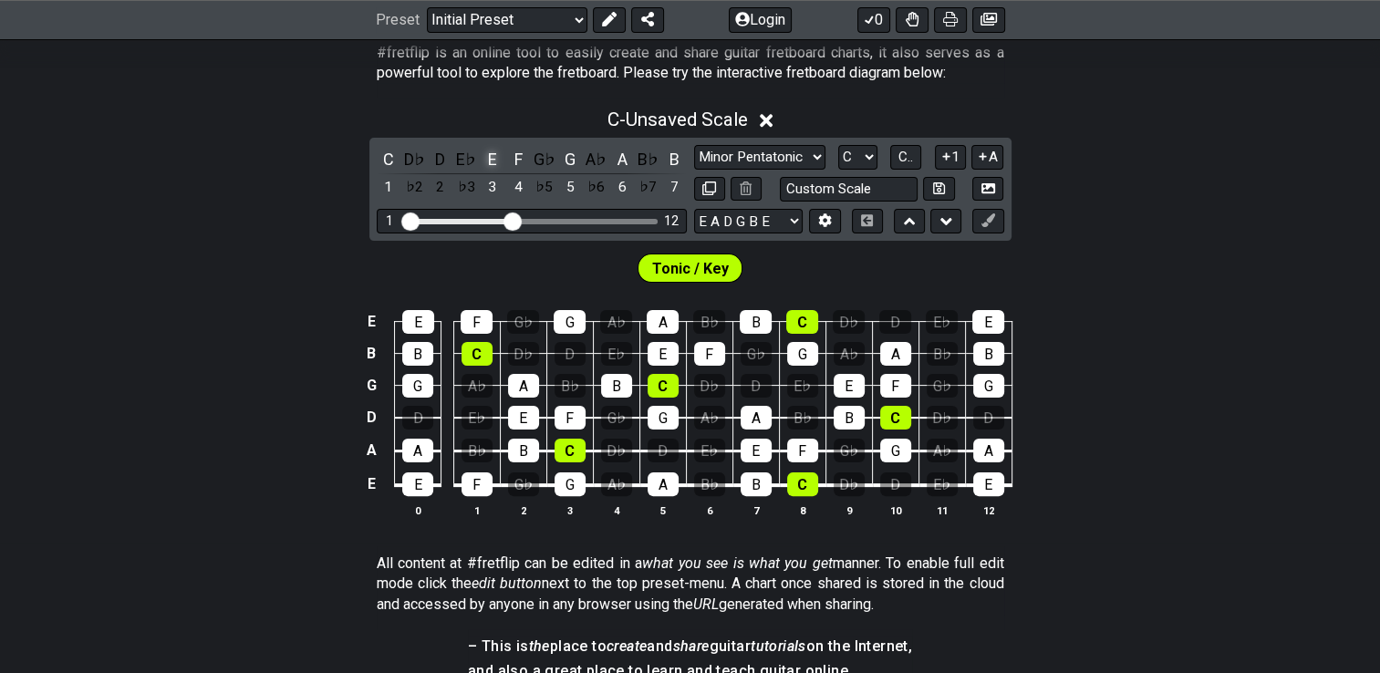
click at [493, 160] on div "E" at bounding box center [493, 159] width 24 height 25
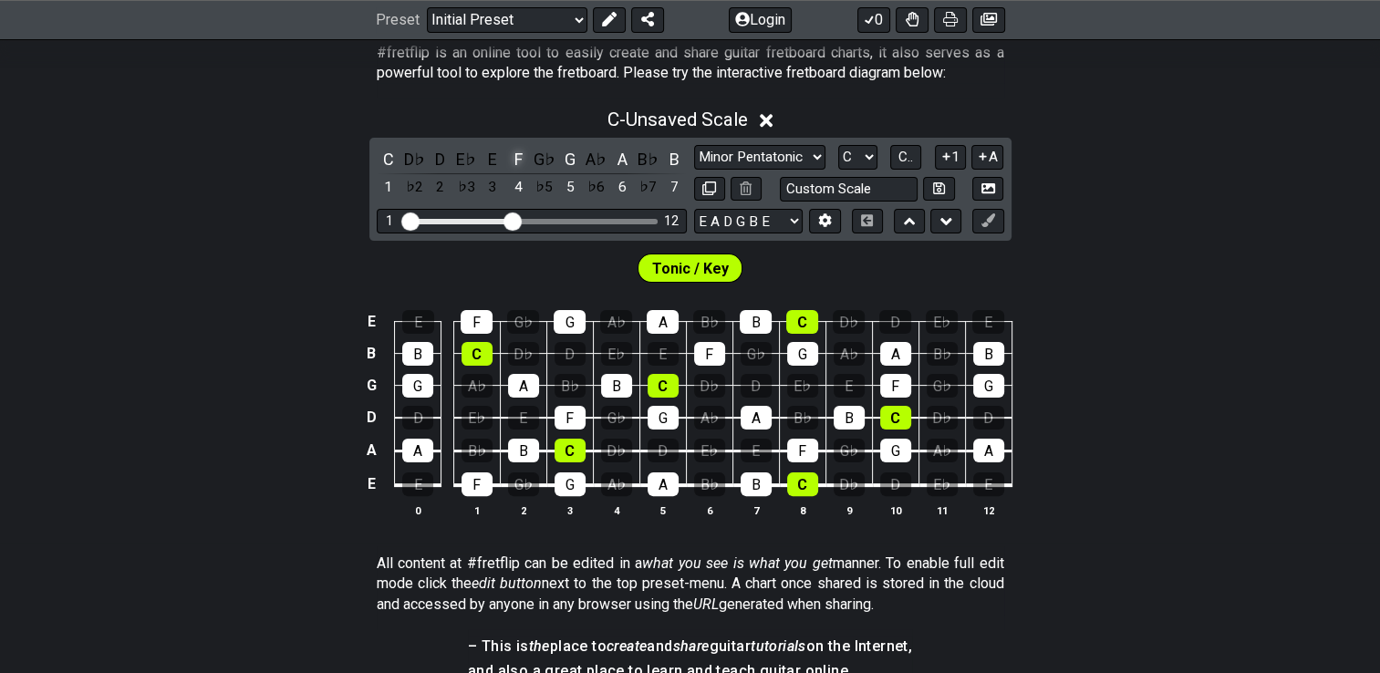
click at [514, 165] on div "F" at bounding box center [518, 159] width 24 height 25
drag, startPoint x: 573, startPoint y: 166, endPoint x: 623, endPoint y: 166, distance: 50.2
click at [623, 166] on div "C D♭ D E♭ E F G♭ G A♭ A B♭ B 1 ♭2 2 ♭3 3 4 ♭5 5 ♭6 6 ♭7 7" at bounding box center [532, 174] width 310 height 54
click at [623, 166] on div "A" at bounding box center [622, 159] width 24 height 25
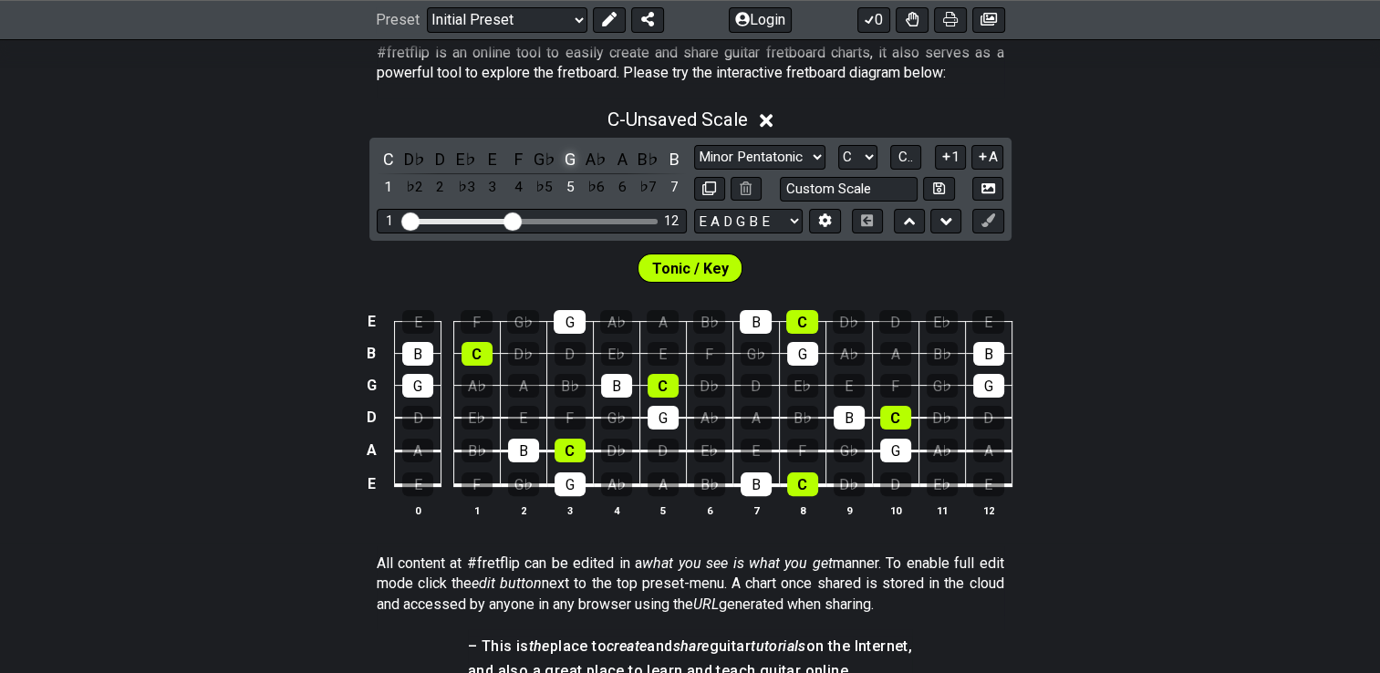
click at [569, 160] on div "G" at bounding box center [570, 159] width 24 height 25
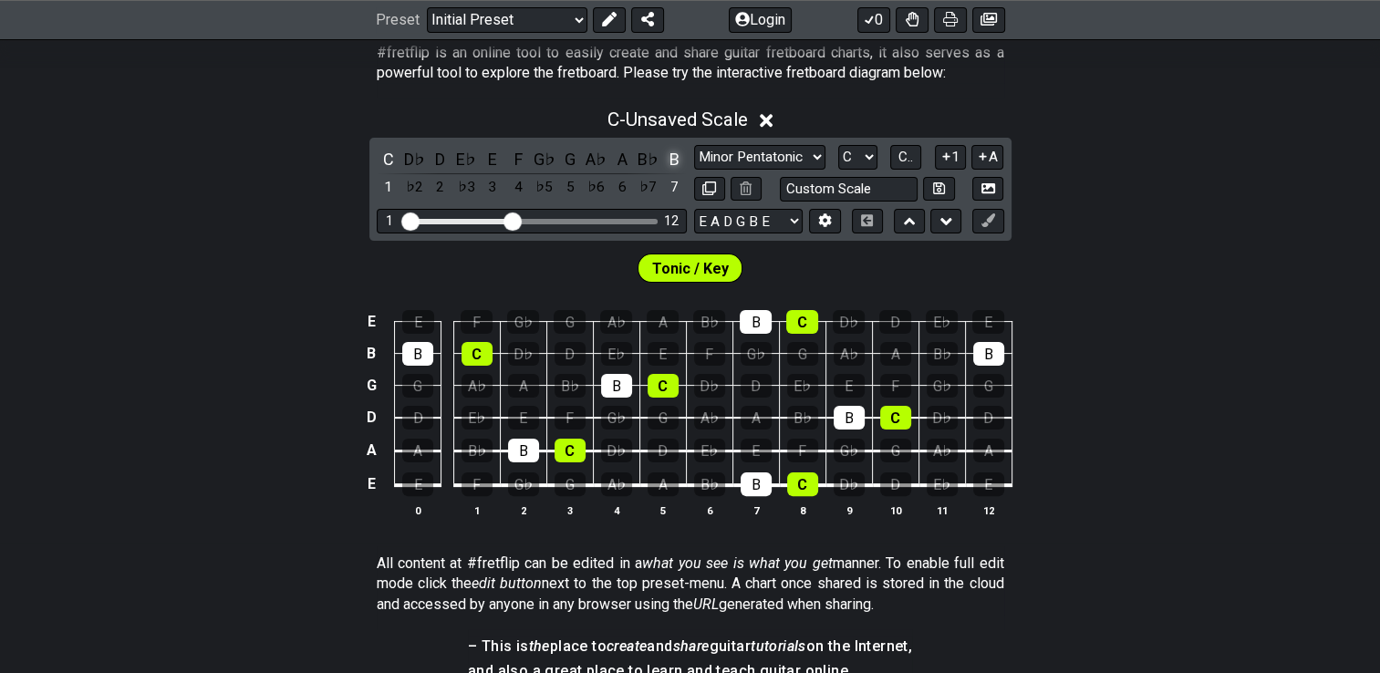
click at [672, 155] on div "B" at bounding box center [674, 159] width 24 height 25
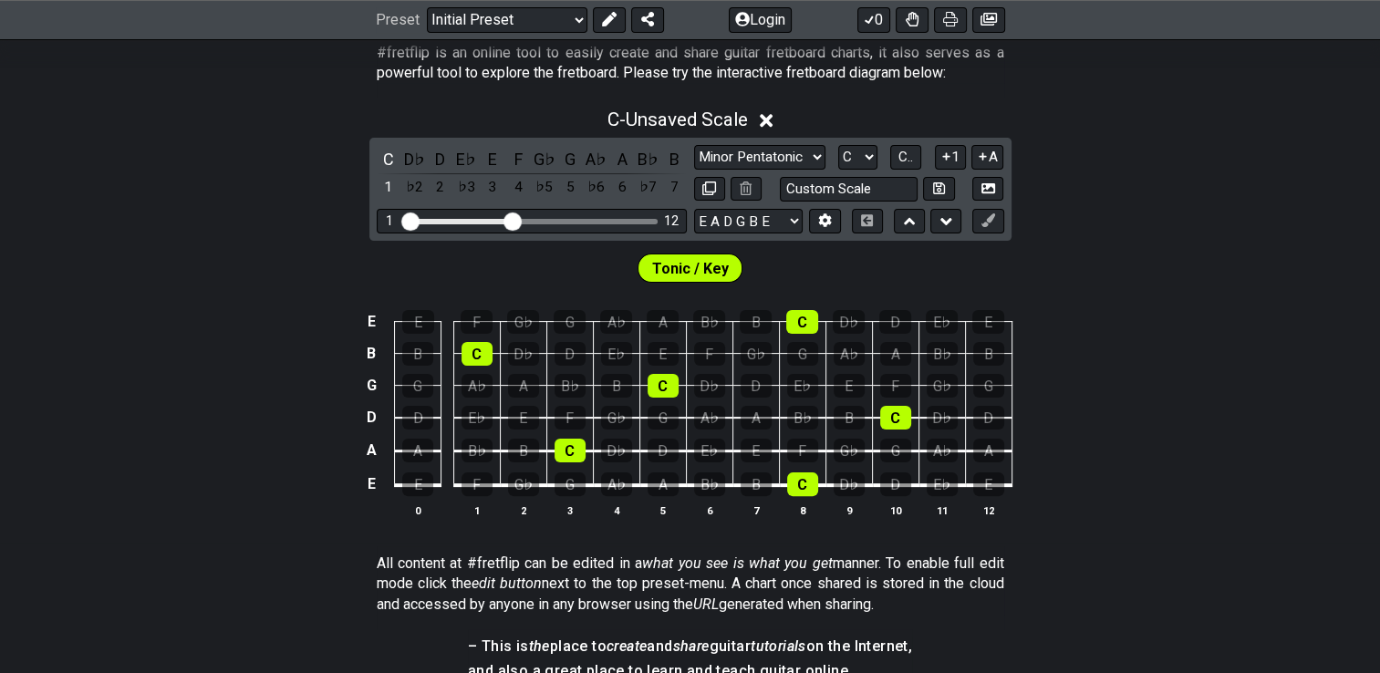
click at [172, 297] on div "E E F G♭ G A♭ A B♭ B C D♭ D E♭ E B B C D♭ D E♭ E F G♭ G A♭ A B♭ B G G A♭ A B♭ B…" at bounding box center [690, 414] width 1380 height 256
click at [417, 480] on div "E" at bounding box center [417, 484] width 31 height 24
click at [666, 485] on div "A" at bounding box center [663, 484] width 31 height 24
click at [659, 493] on div "A" at bounding box center [663, 484] width 31 height 24
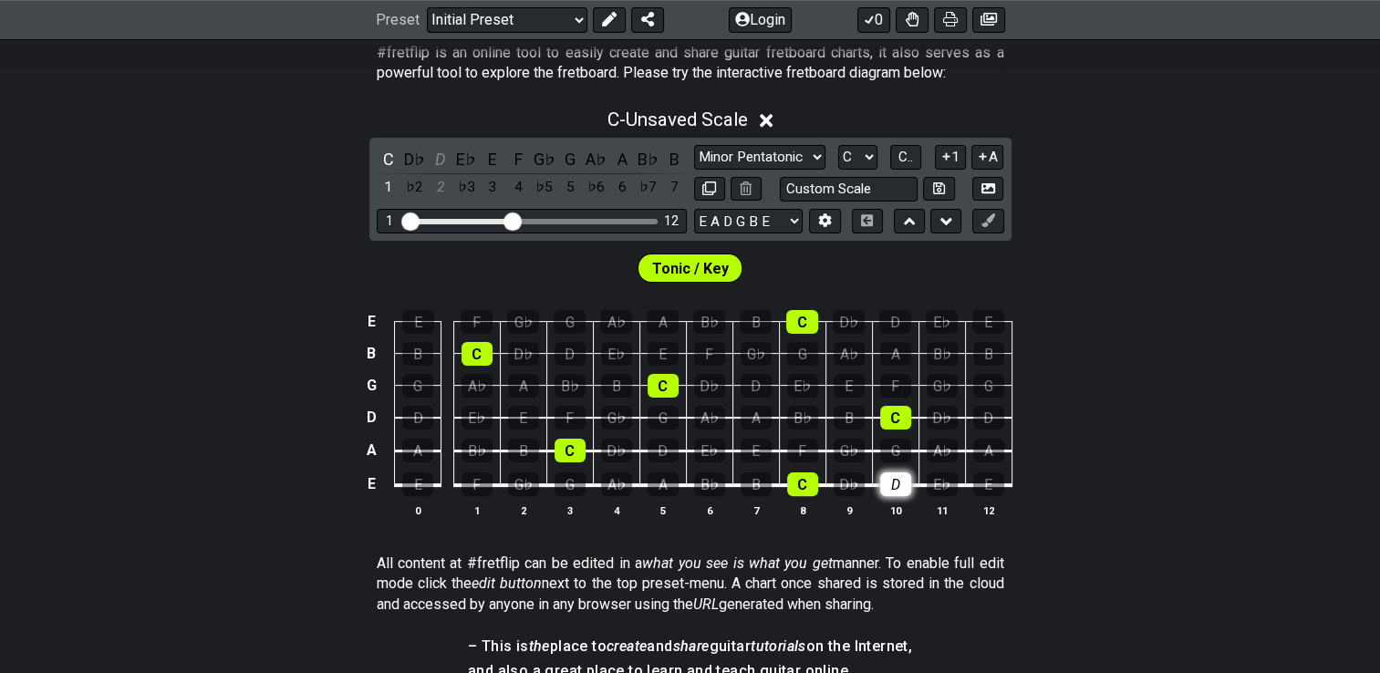
click at [898, 487] on div "D" at bounding box center [895, 484] width 31 height 24
click at [751, 451] on div "E" at bounding box center [756, 451] width 31 height 24
click at [806, 447] on div "F" at bounding box center [802, 451] width 31 height 24
click at [906, 447] on div "G" at bounding box center [895, 451] width 31 height 24
click at [752, 417] on div "A" at bounding box center [756, 418] width 31 height 24
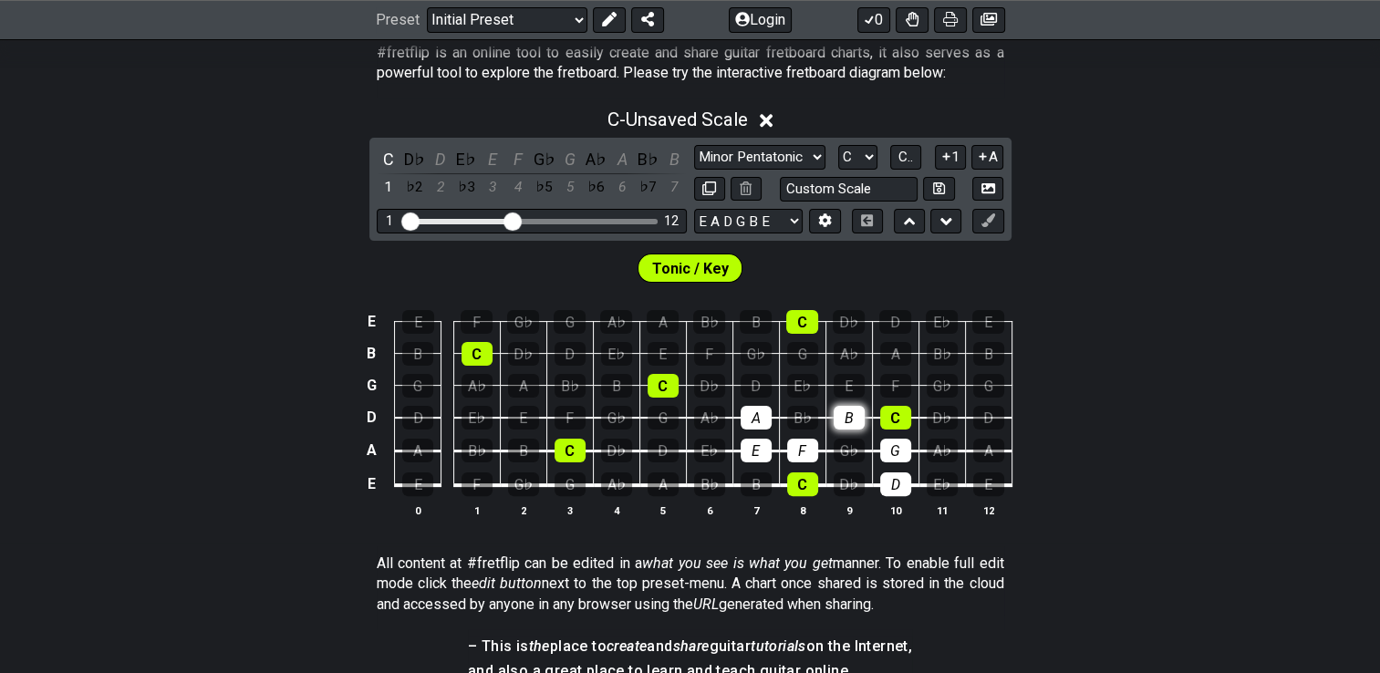
click at [843, 415] on div "B" at bounding box center [849, 418] width 31 height 24
click at [751, 385] on div "D" at bounding box center [756, 386] width 31 height 24
click at [854, 388] on div "E" at bounding box center [849, 386] width 31 height 24
click at [901, 388] on div "F" at bounding box center [895, 386] width 31 height 24
click at [795, 348] on div "G" at bounding box center [802, 354] width 31 height 24
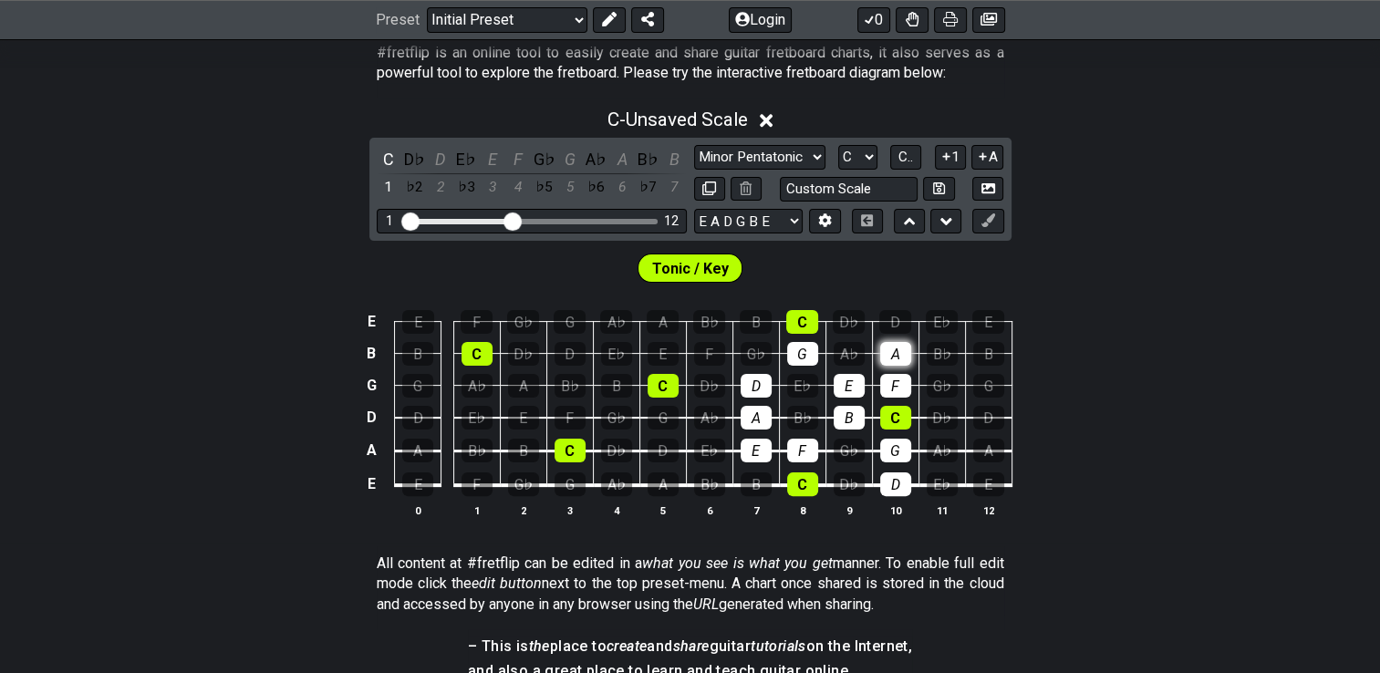
click at [902, 350] on div "A" at bounding box center [895, 354] width 31 height 24
click at [763, 324] on div "B" at bounding box center [756, 322] width 32 height 24
click at [109, 367] on div "E E F G♭ G A♭ A B♭ B C D♭ D E♭ E B B C D♭ D E♭ E F G♭ G A♭ A B♭ B G G A♭ A B♭ B…" at bounding box center [690, 414] width 1380 height 256
